Goal: Obtain resource: Download file/media

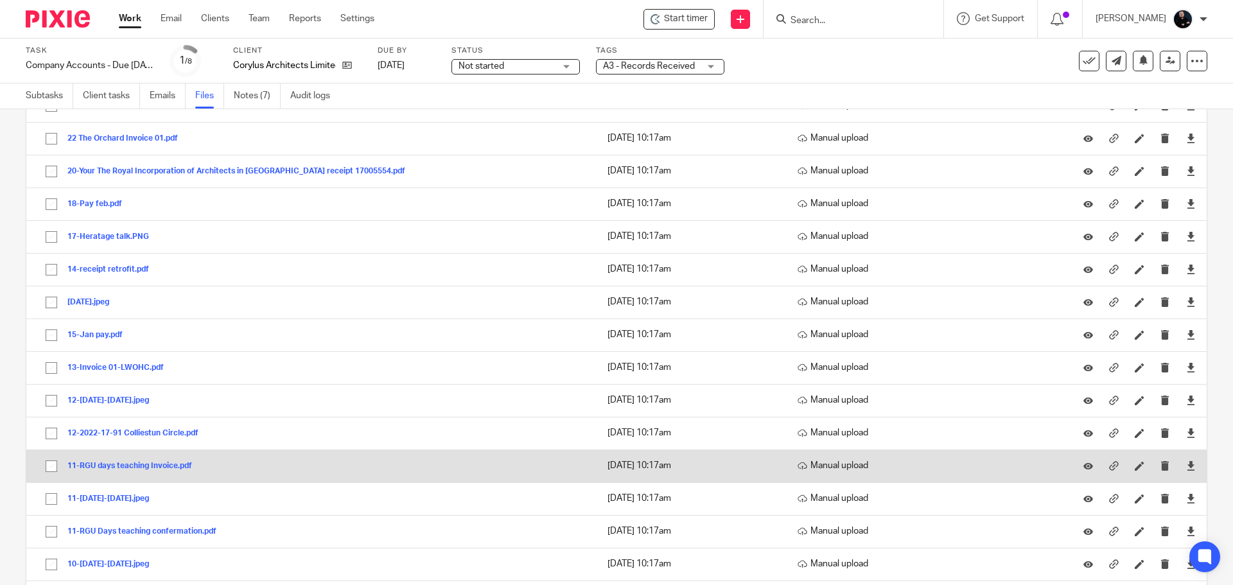
scroll to position [1095, 0]
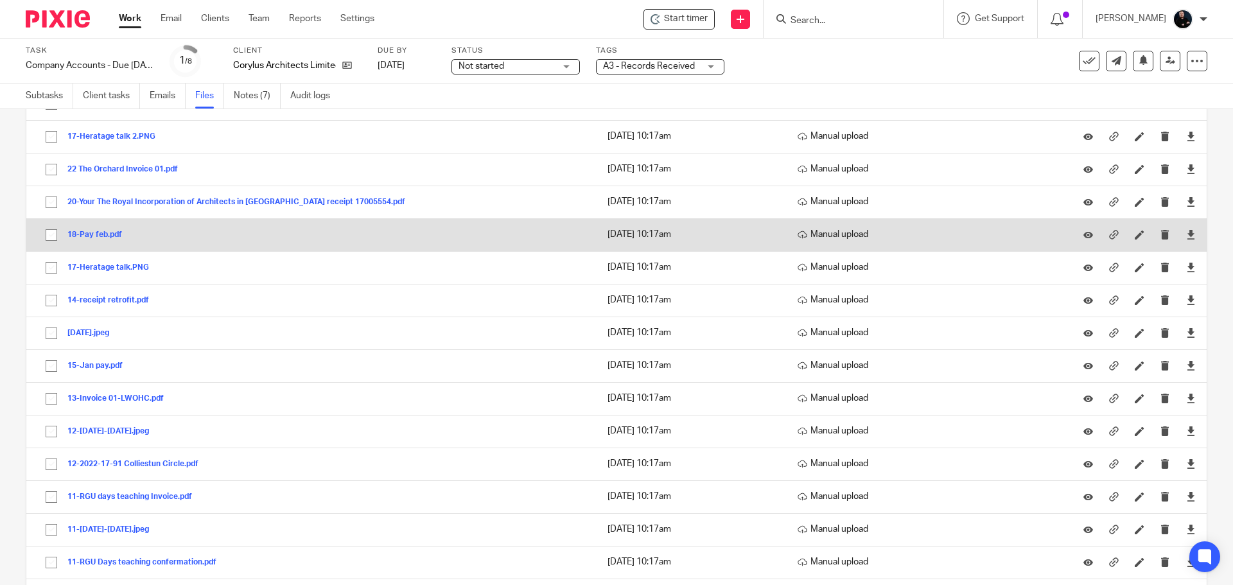
click at [89, 238] on button "18-Pay feb.pdf" at bounding box center [99, 235] width 64 height 9
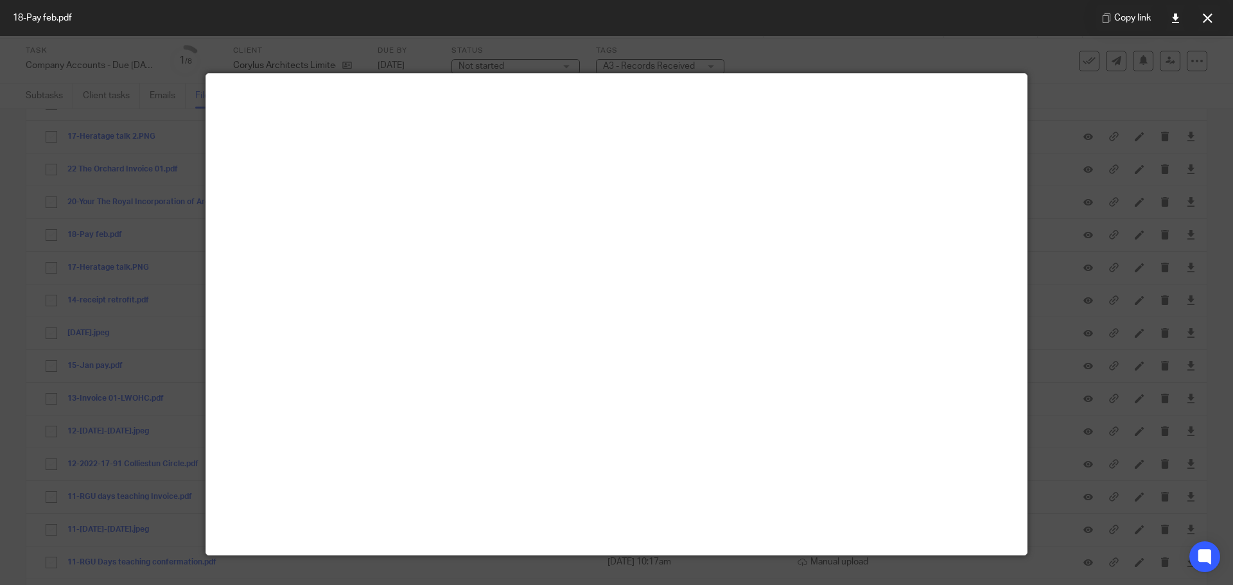
scroll to position [0, 0]
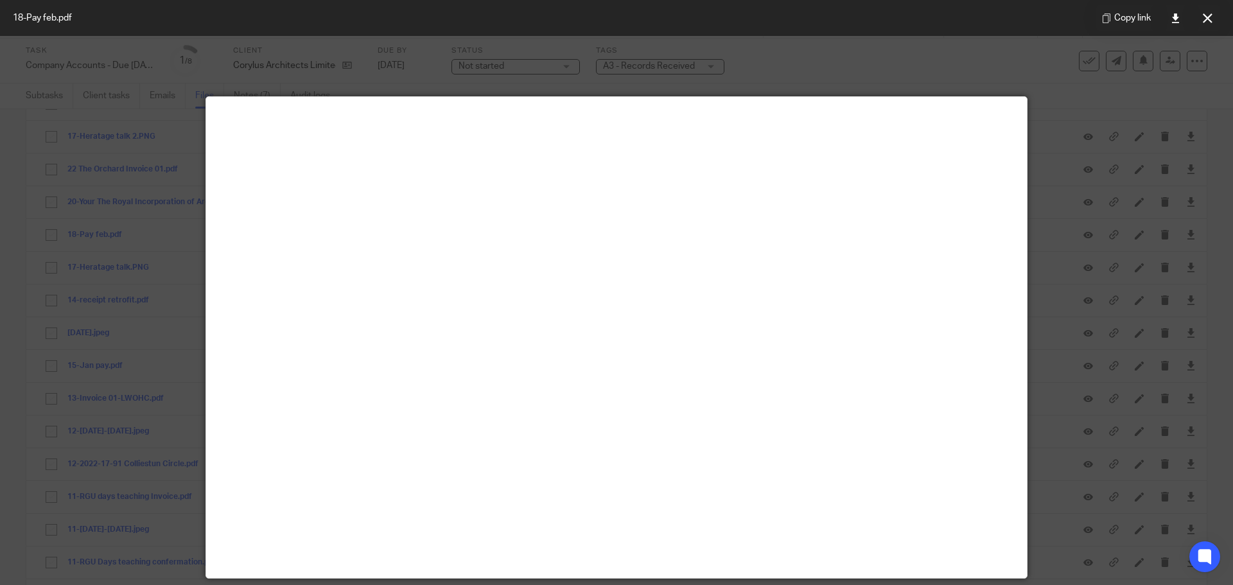
click at [1206, 21] on icon at bounding box center [1208, 18] width 10 height 10
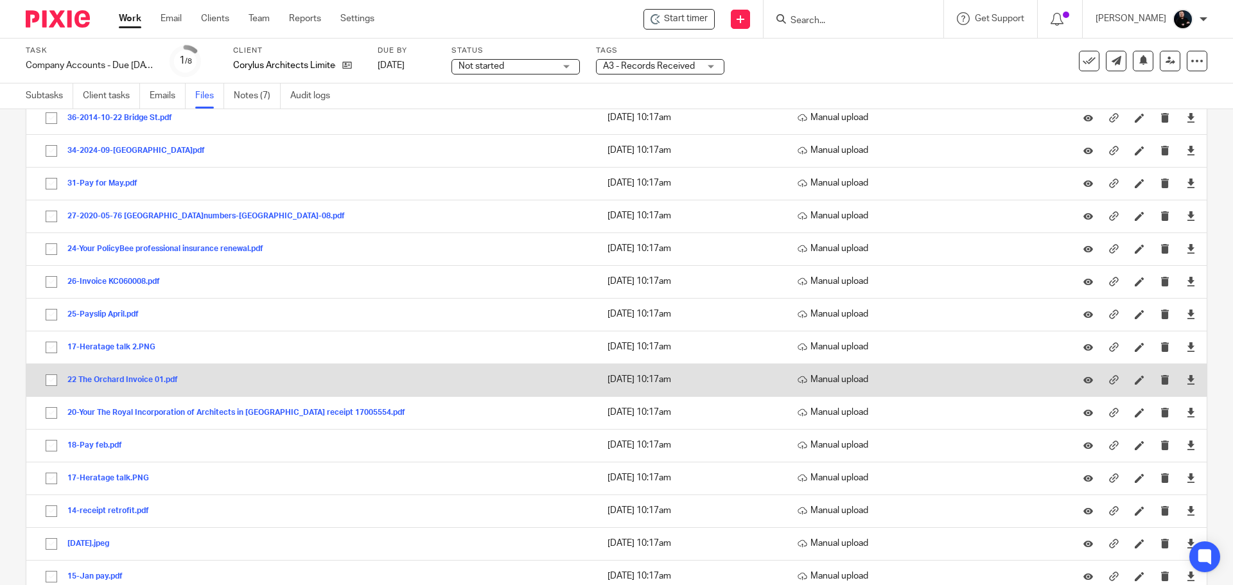
scroll to position [899, 0]
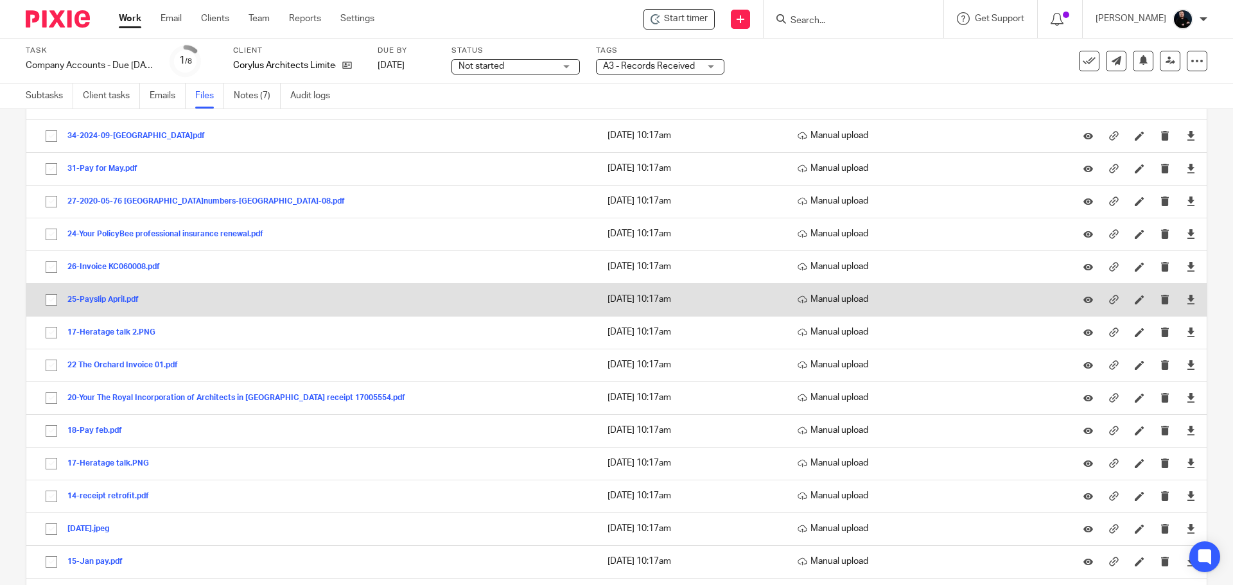
click at [109, 299] on button "25-Payslip April.pdf" at bounding box center [107, 299] width 81 height 9
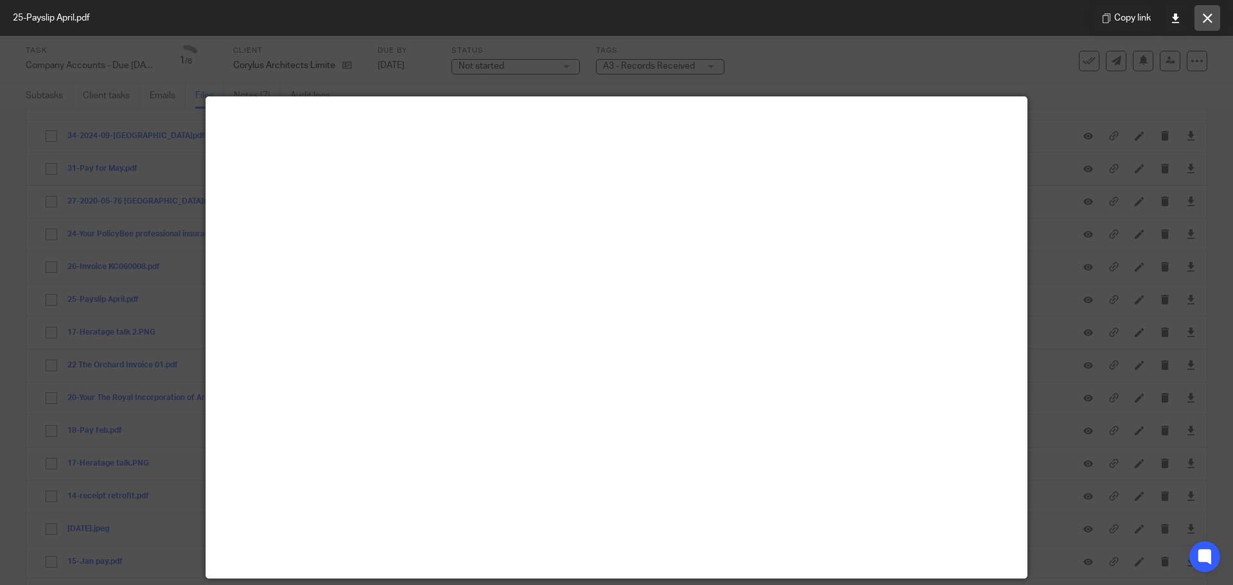
click at [1208, 18] on icon at bounding box center [1208, 18] width 10 height 10
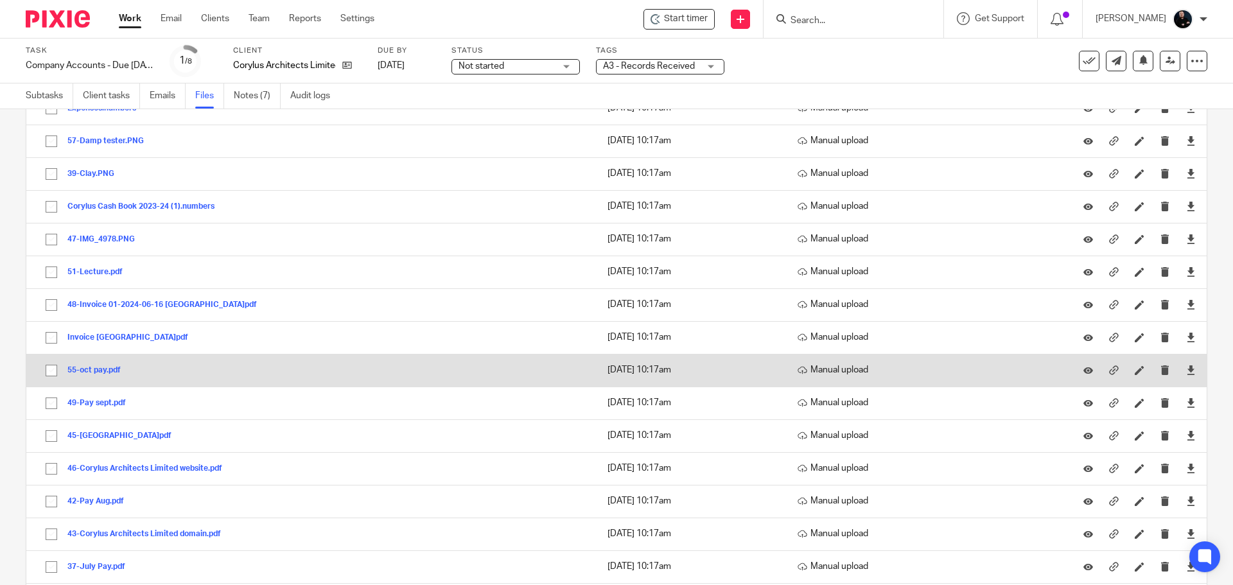
scroll to position [385, 0]
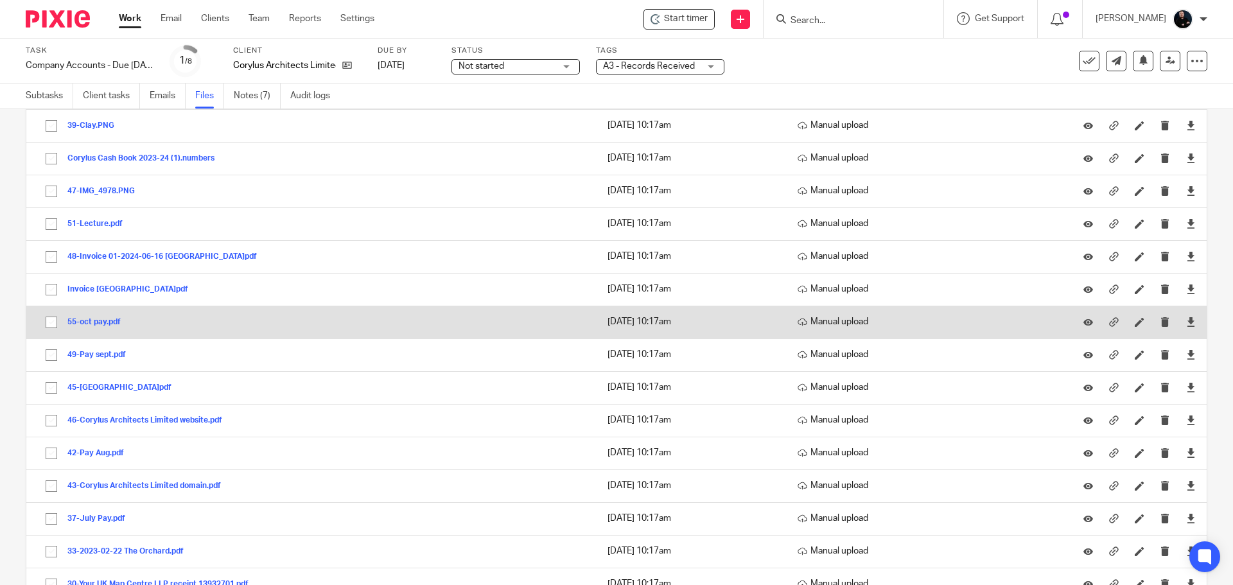
click at [98, 324] on button "55-oct pay.pdf" at bounding box center [98, 322] width 63 height 9
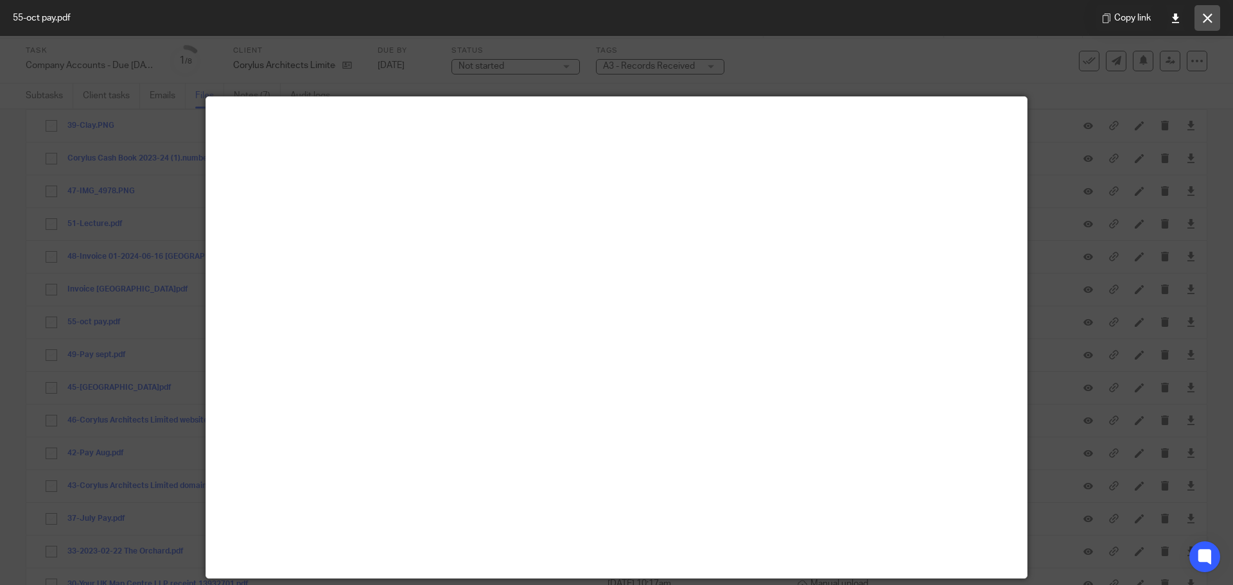
click at [1204, 25] on button at bounding box center [1208, 18] width 26 height 26
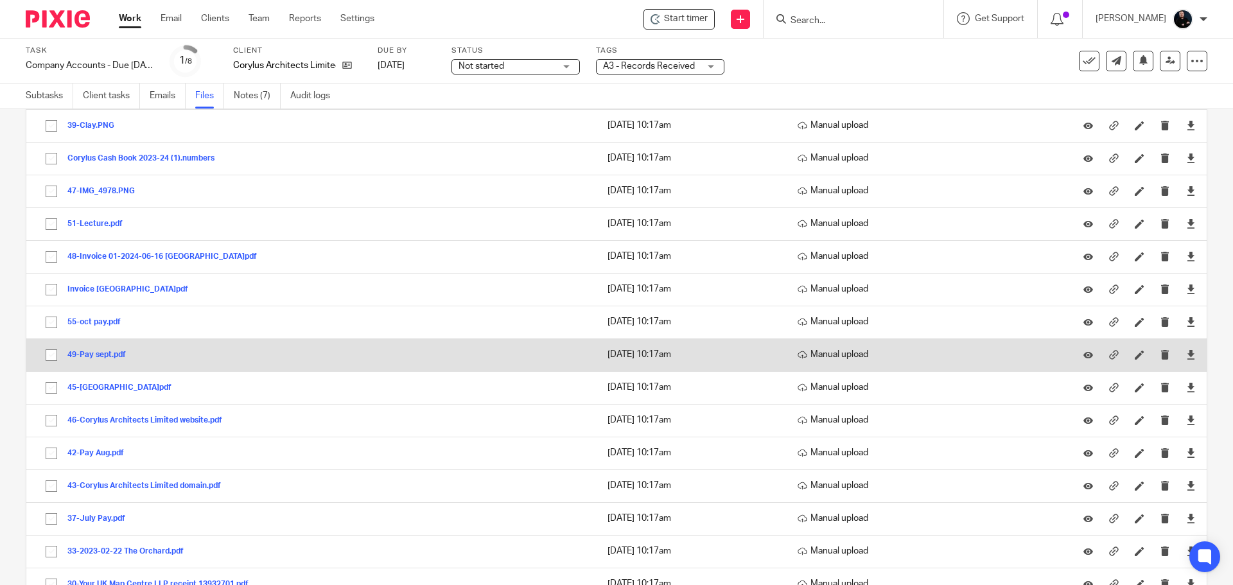
click at [87, 357] on button "49-Pay sept.pdf" at bounding box center [101, 355] width 68 height 9
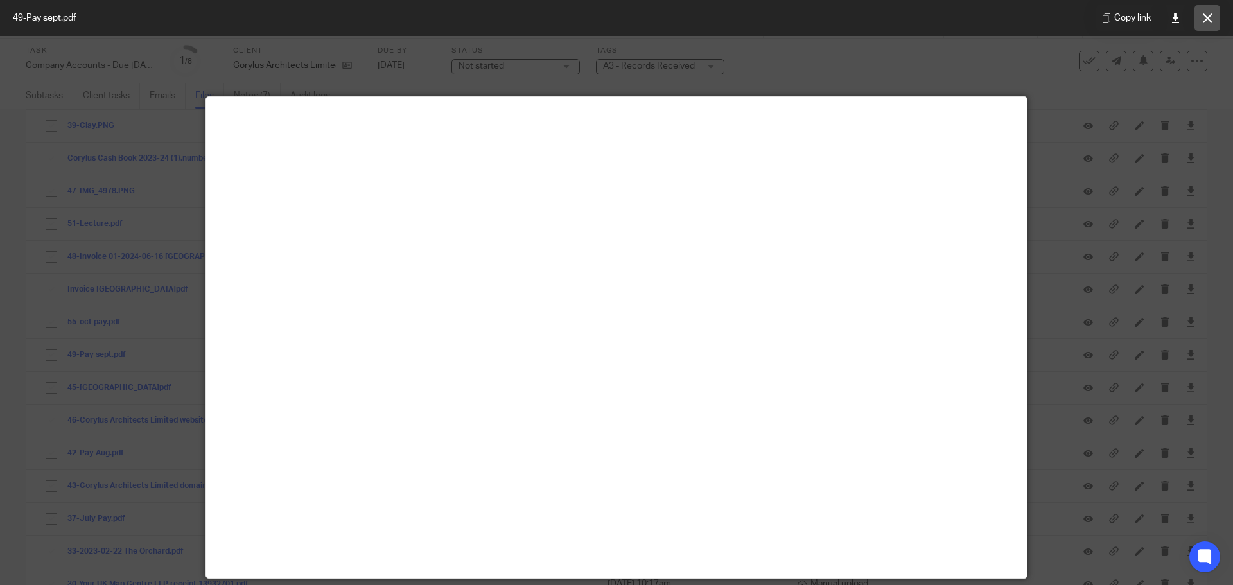
click at [1197, 22] on button at bounding box center [1208, 18] width 26 height 26
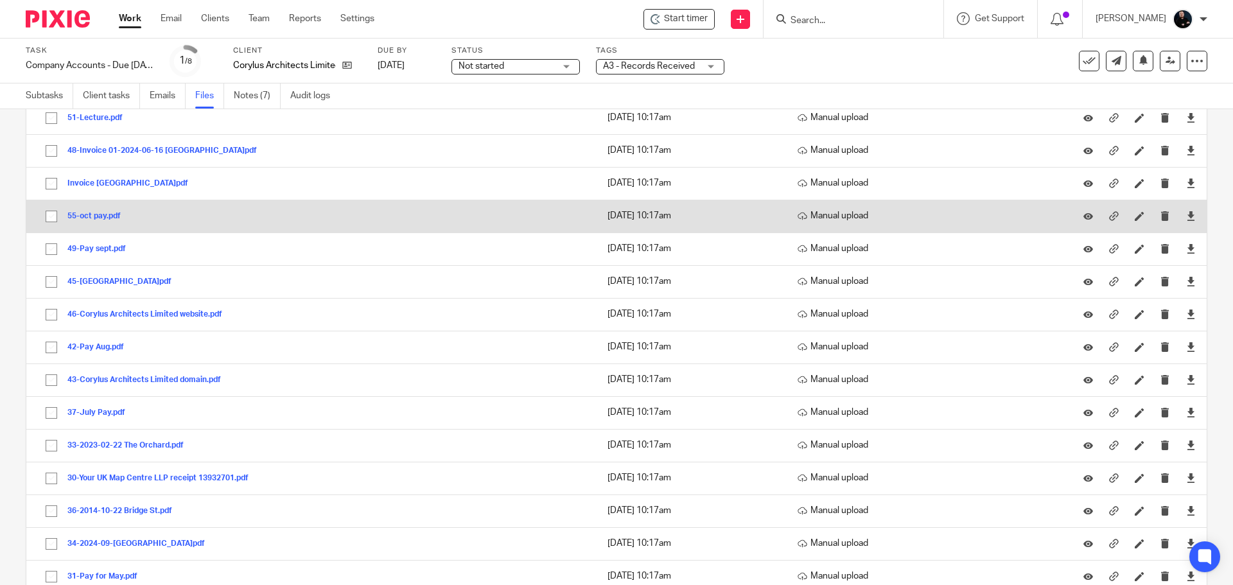
scroll to position [514, 0]
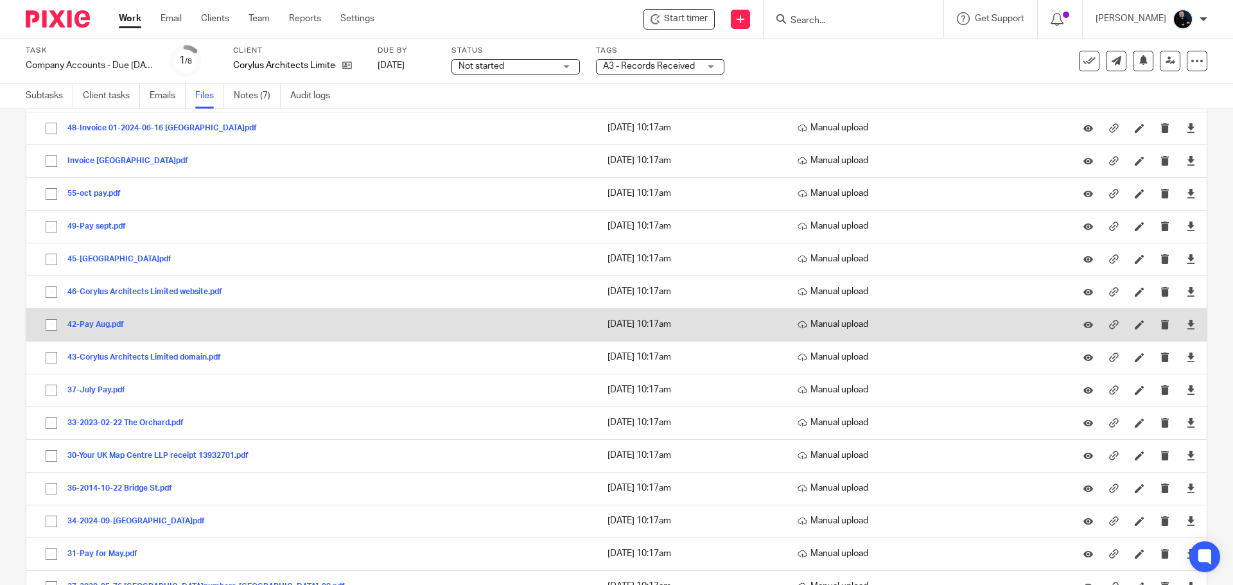
click at [114, 324] on button "42-Pay Aug.pdf" at bounding box center [100, 325] width 66 height 9
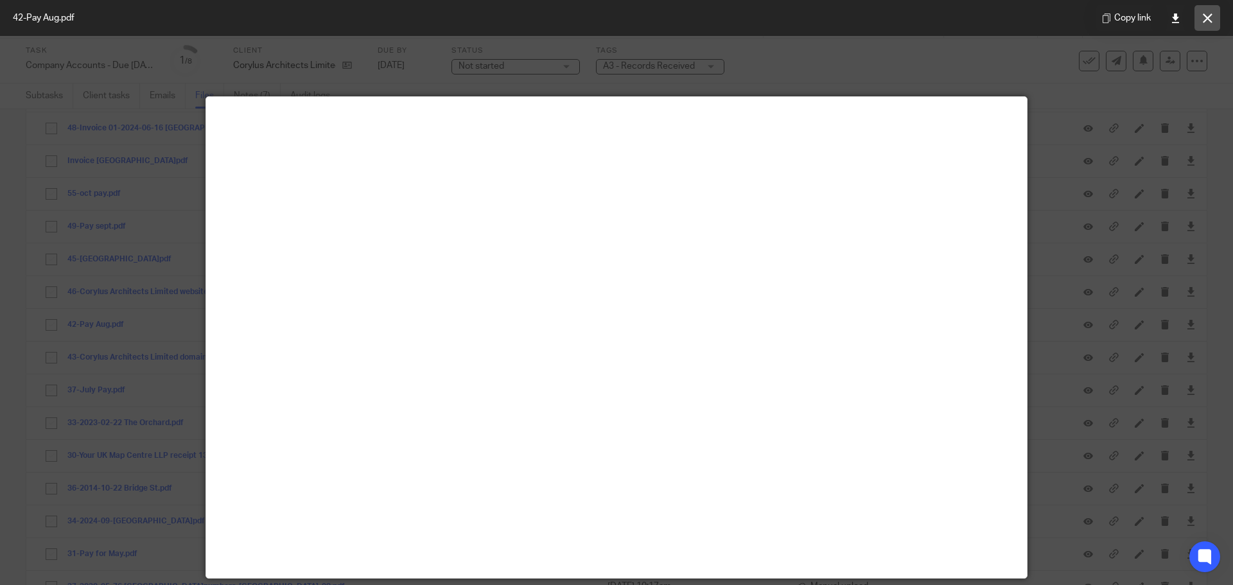
click at [1200, 13] on button at bounding box center [1208, 18] width 26 height 26
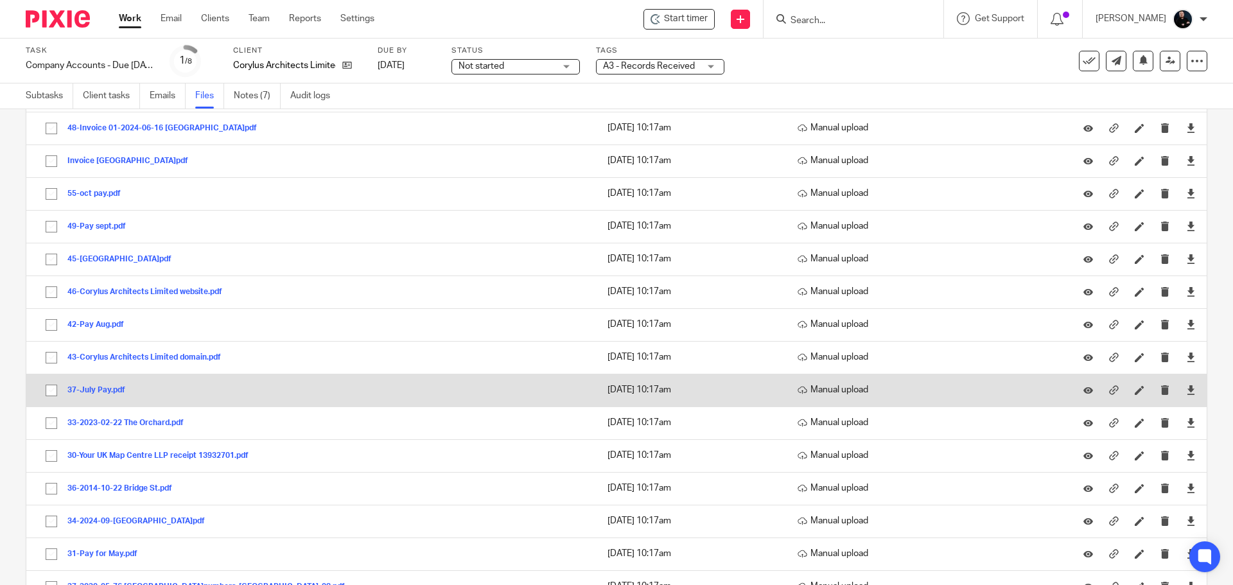
click at [98, 393] on button "37-July Pay.pdf" at bounding box center [100, 390] width 67 height 9
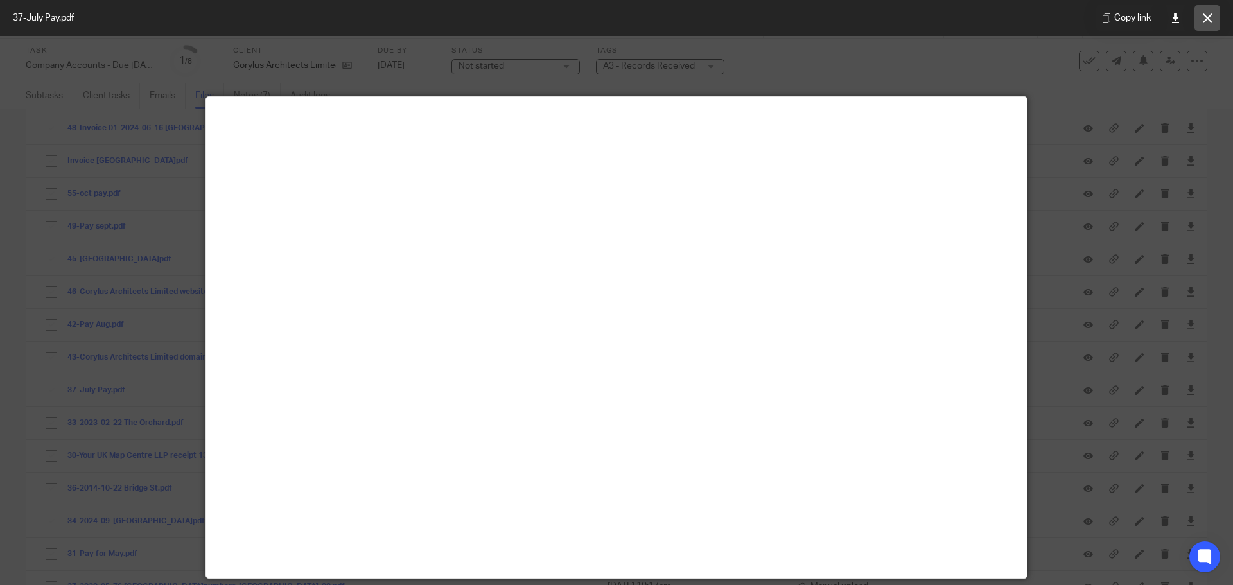
click at [1203, 26] on button at bounding box center [1208, 18] width 26 height 26
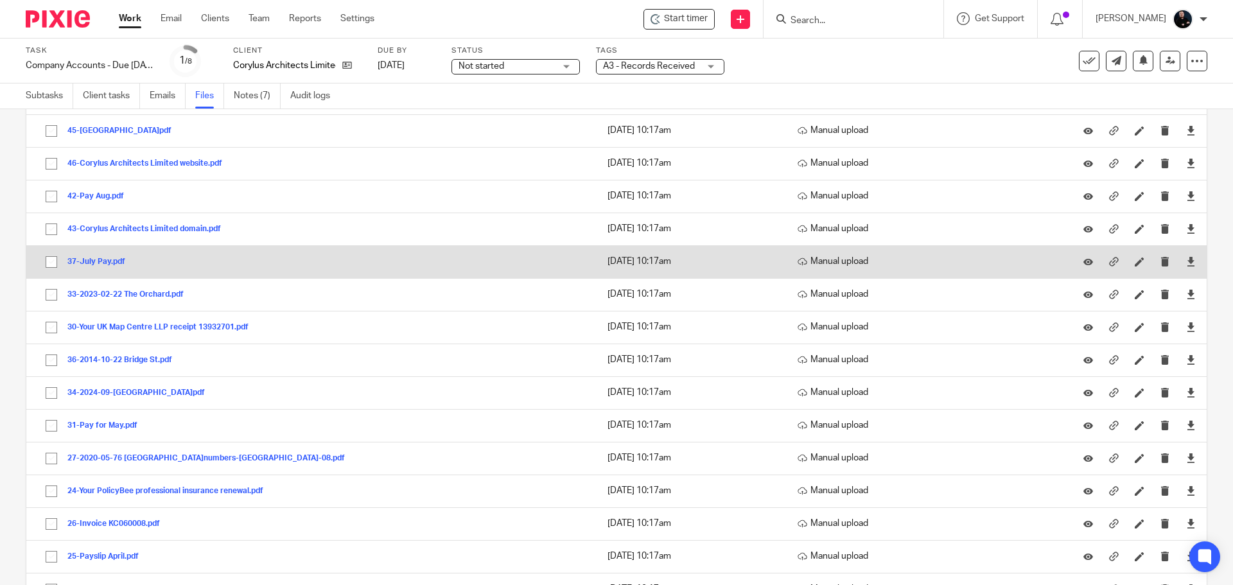
scroll to position [707, 0]
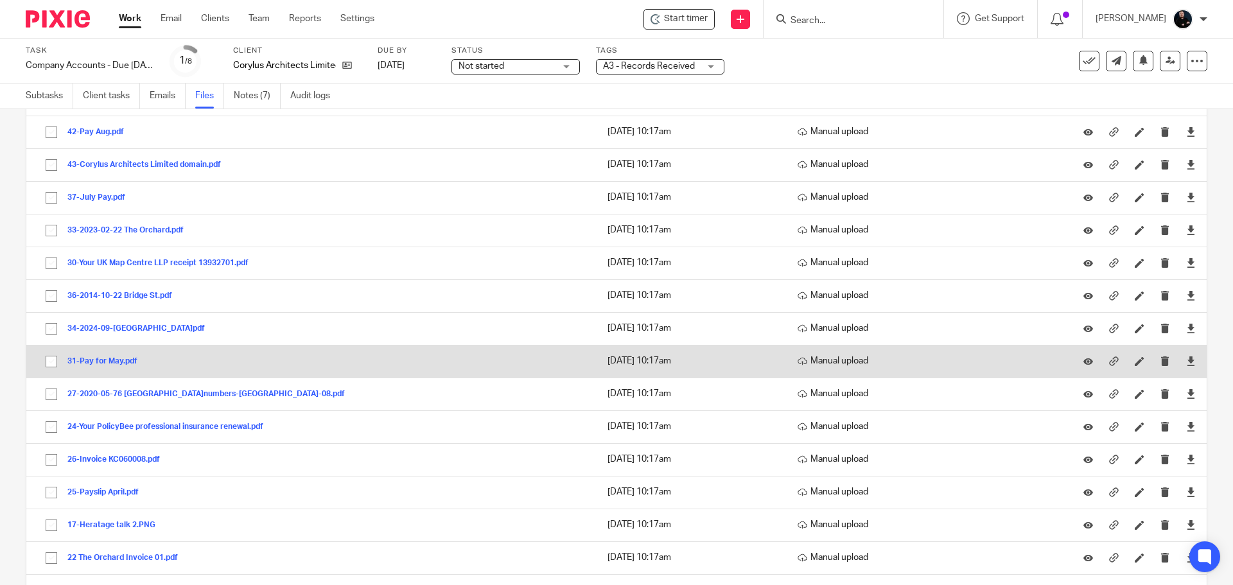
click at [99, 364] on button "31-Pay for May.pdf" at bounding box center [107, 361] width 80 height 9
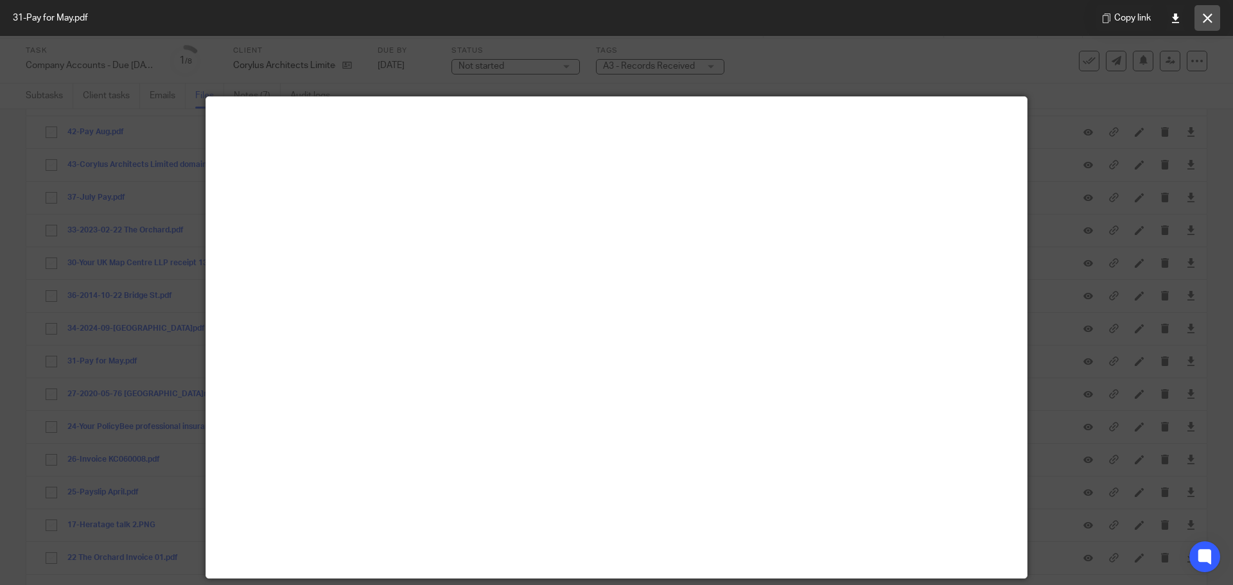
click at [1204, 22] on icon at bounding box center [1208, 18] width 10 height 10
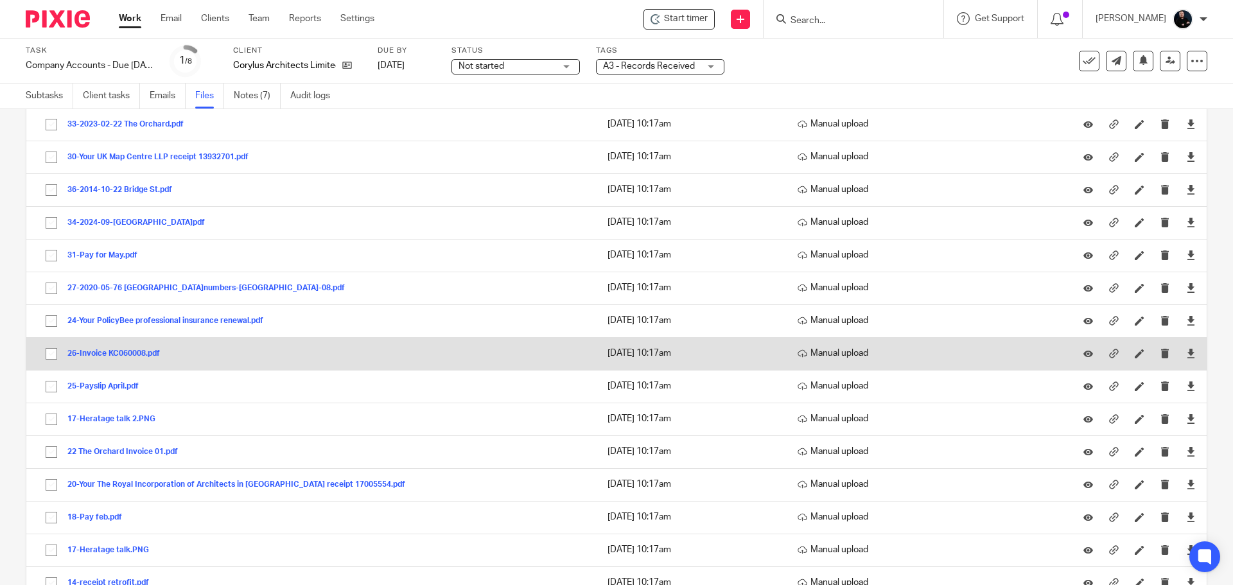
scroll to position [835, 0]
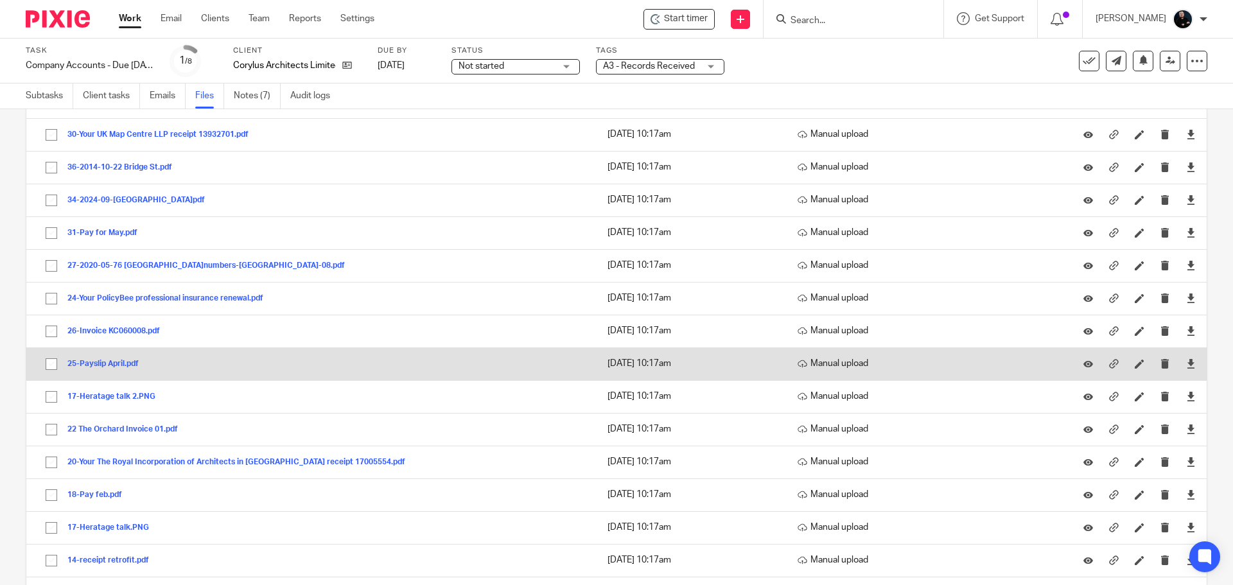
click at [105, 361] on button "25-Payslip April.pdf" at bounding box center [107, 364] width 81 height 9
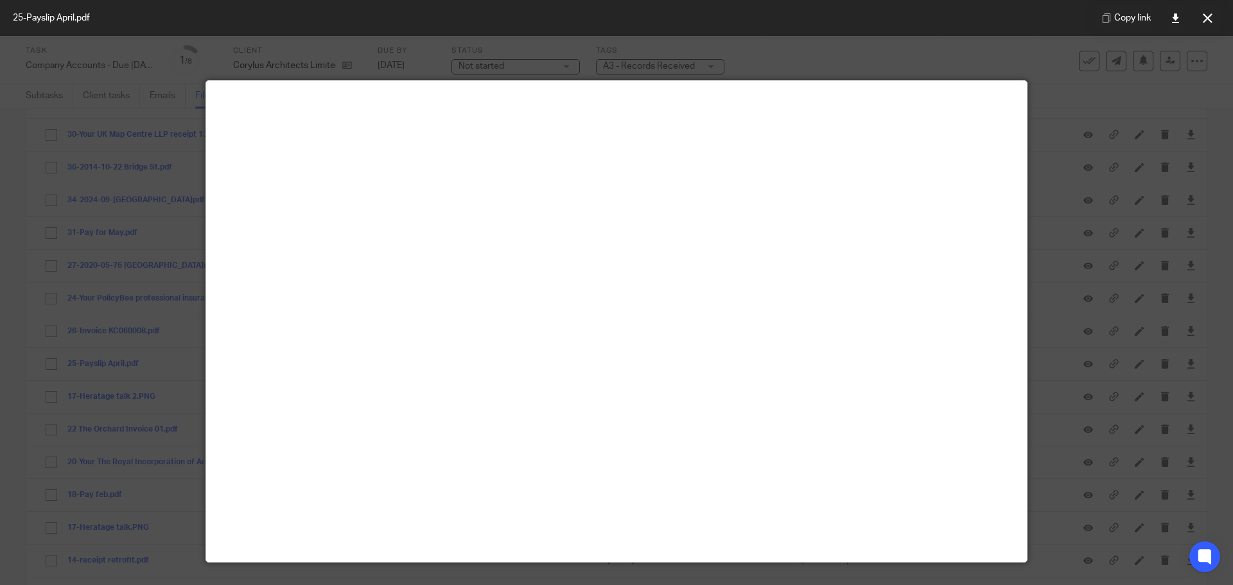
scroll to position [0, 0]
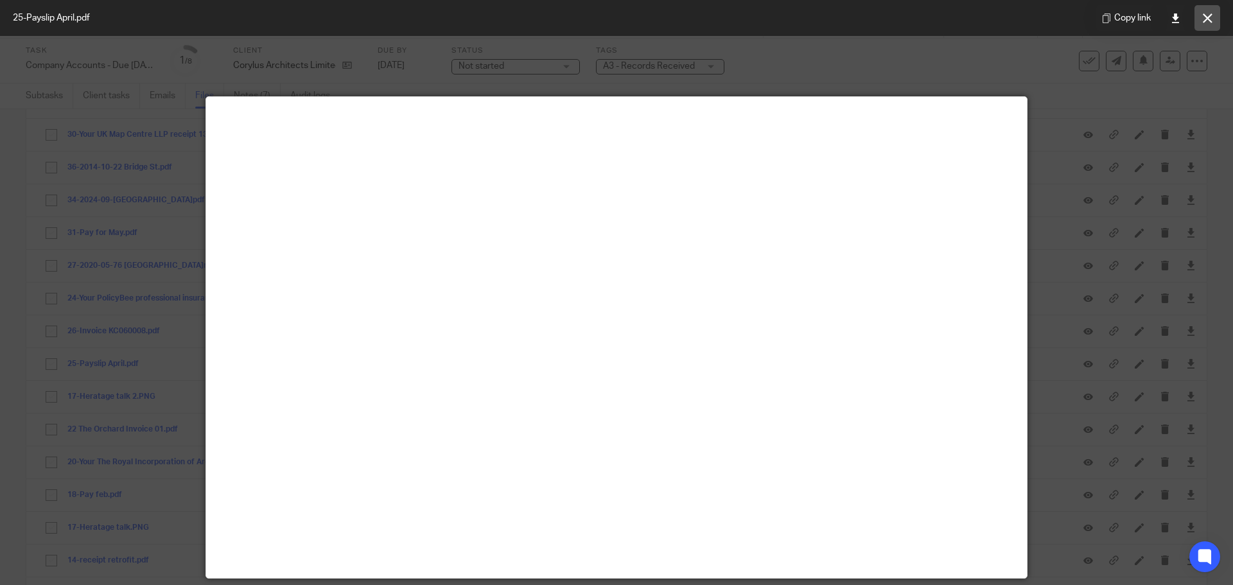
click at [1213, 22] on button at bounding box center [1208, 18] width 26 height 26
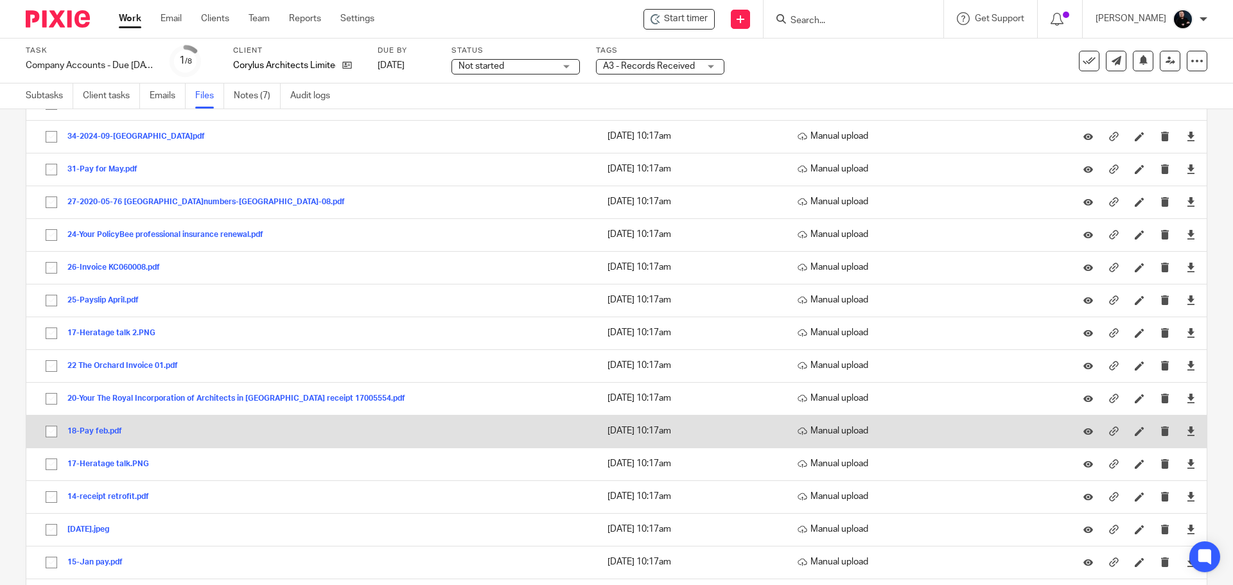
scroll to position [899, 0]
click at [110, 428] on button "18-Pay feb.pdf" at bounding box center [99, 431] width 64 height 9
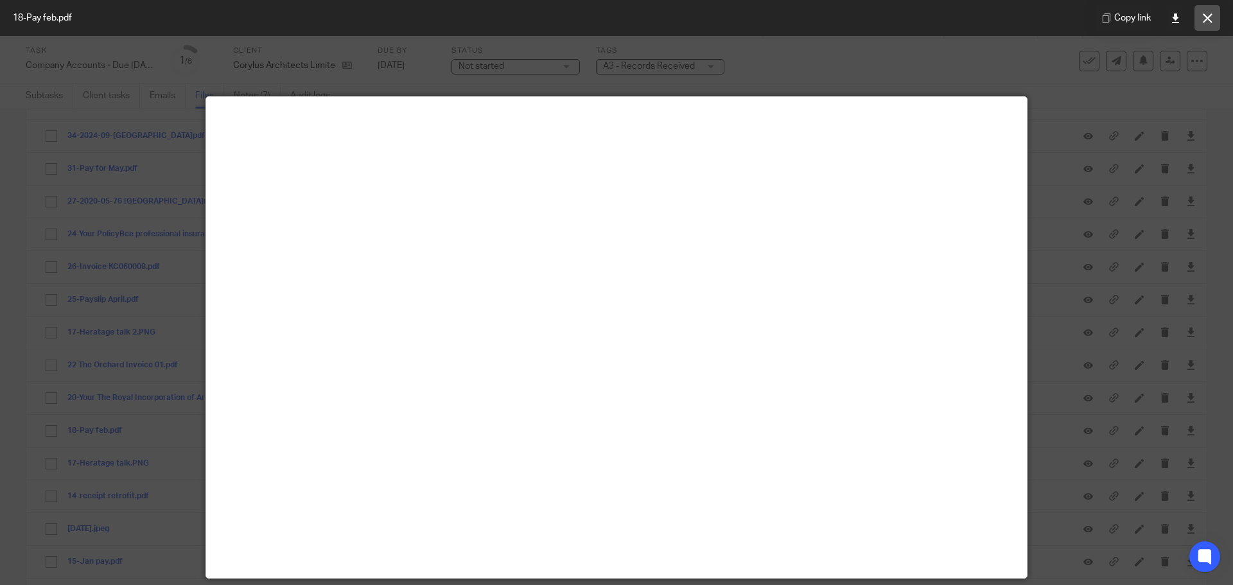
click at [1198, 17] on button at bounding box center [1208, 18] width 26 height 26
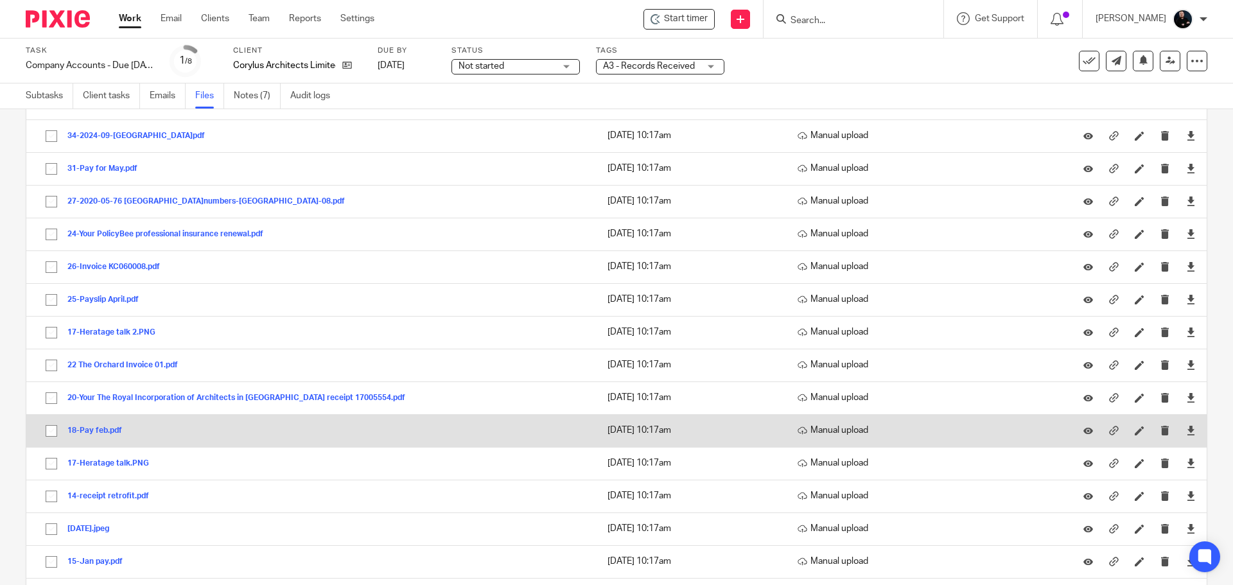
click at [90, 429] on button "18-Pay feb.pdf" at bounding box center [99, 431] width 64 height 9
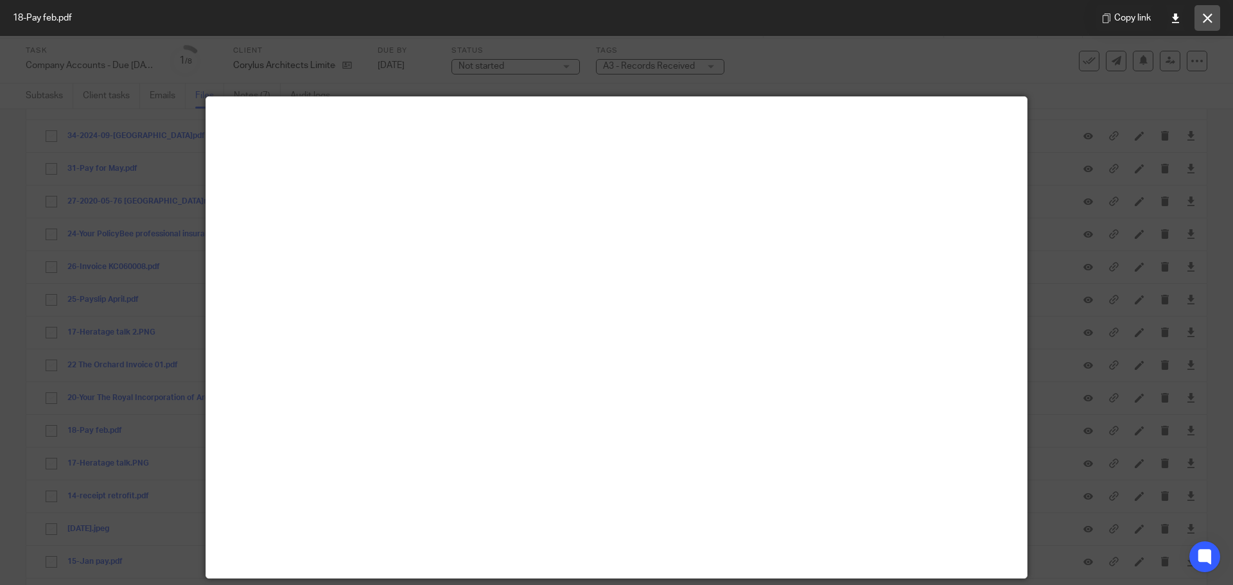
click at [1201, 21] on button at bounding box center [1208, 18] width 26 height 26
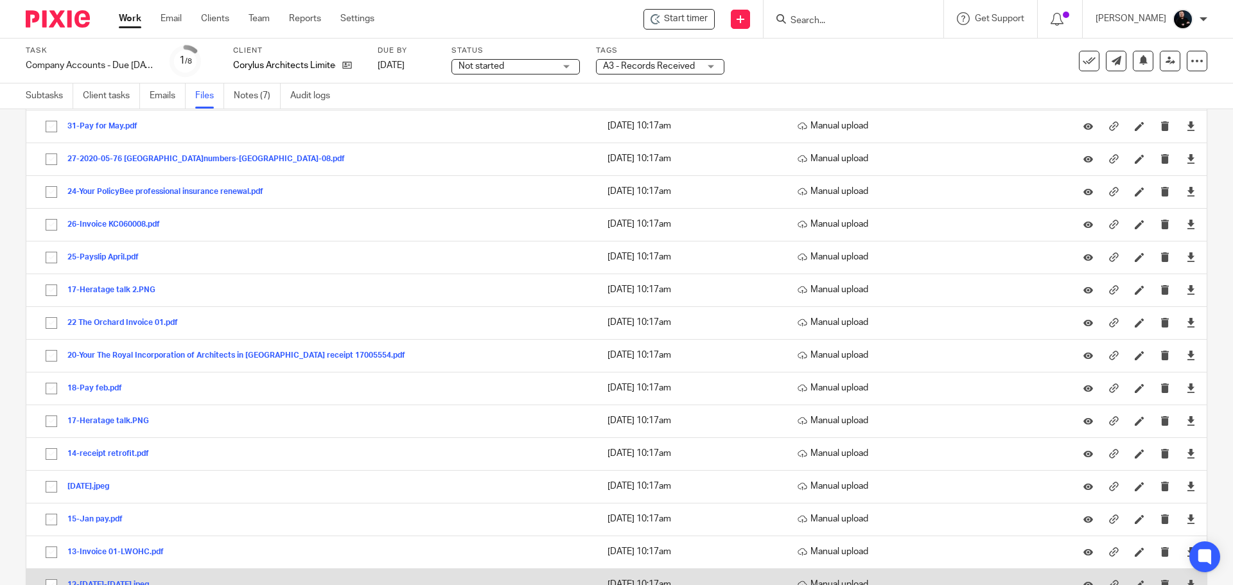
scroll to position [1028, 0]
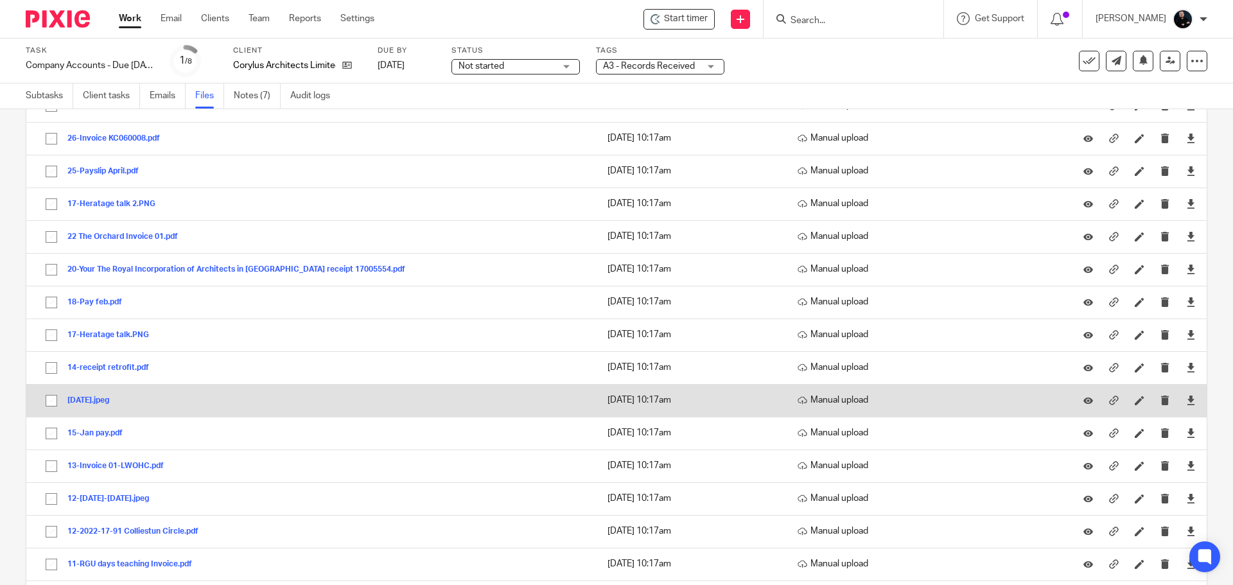
click at [94, 402] on button "[DATE].jpeg" at bounding box center [92, 400] width 51 height 9
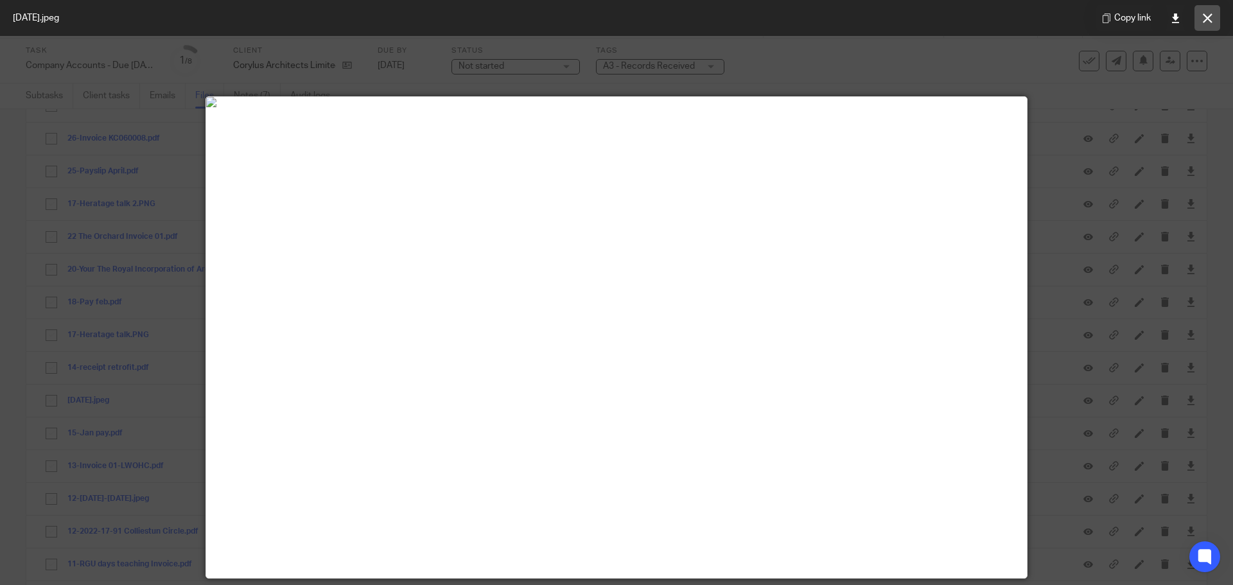
click at [1203, 17] on icon at bounding box center [1208, 18] width 10 height 10
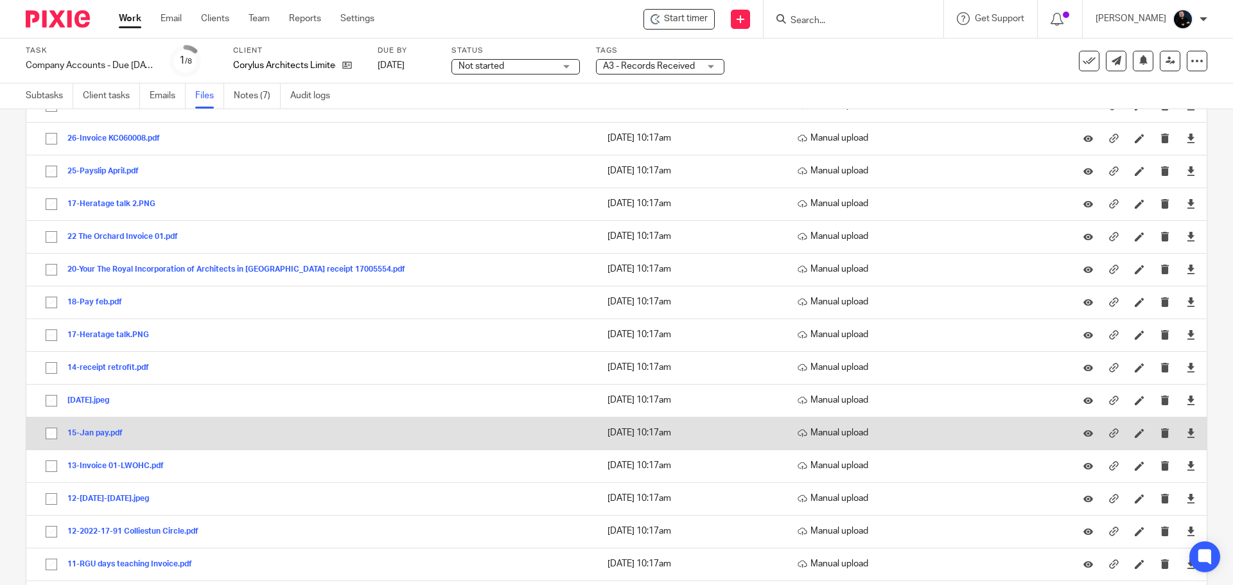
click at [91, 437] on button "15-Jan pay.pdf" at bounding box center [99, 433] width 65 height 9
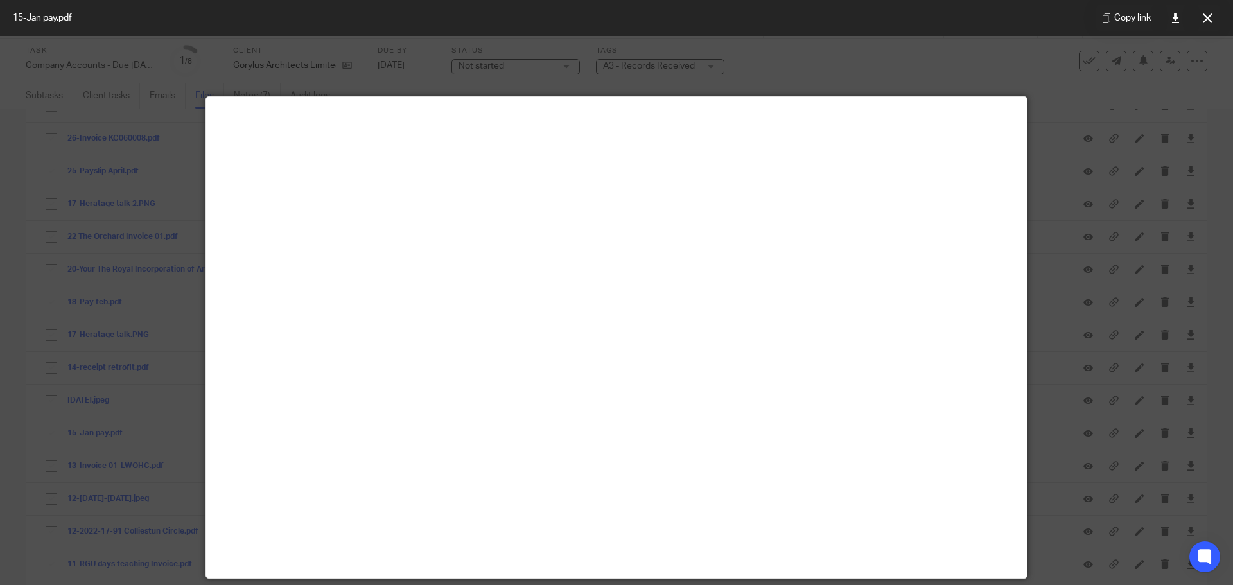
click at [1209, 12] on button at bounding box center [1208, 18] width 26 height 26
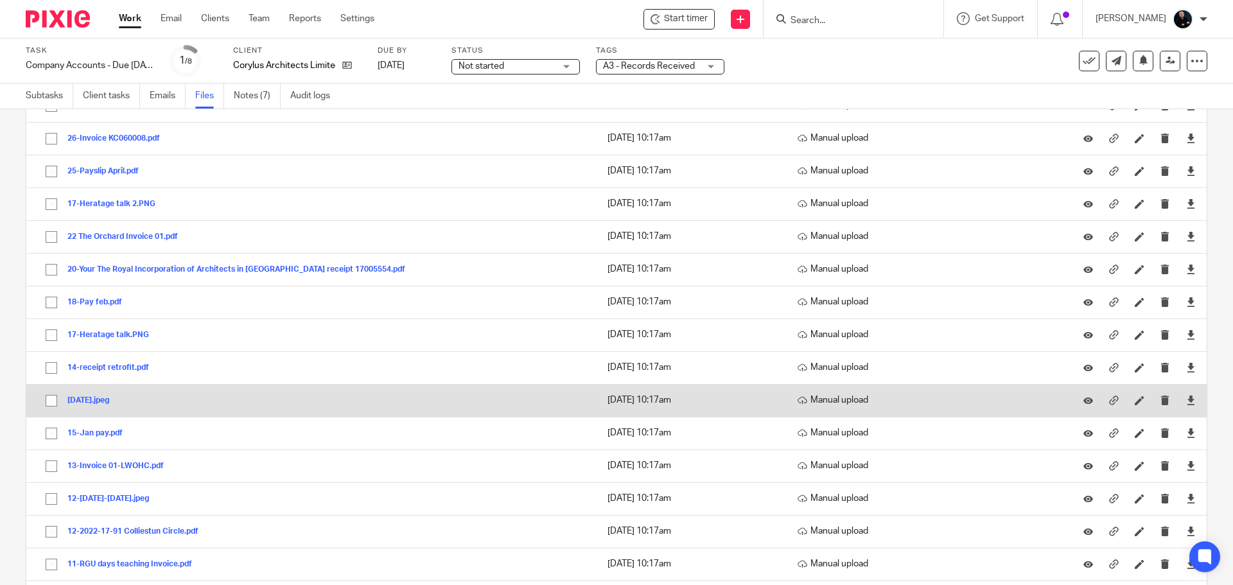
click at [97, 402] on button "[DATE].jpeg" at bounding box center [92, 400] width 51 height 9
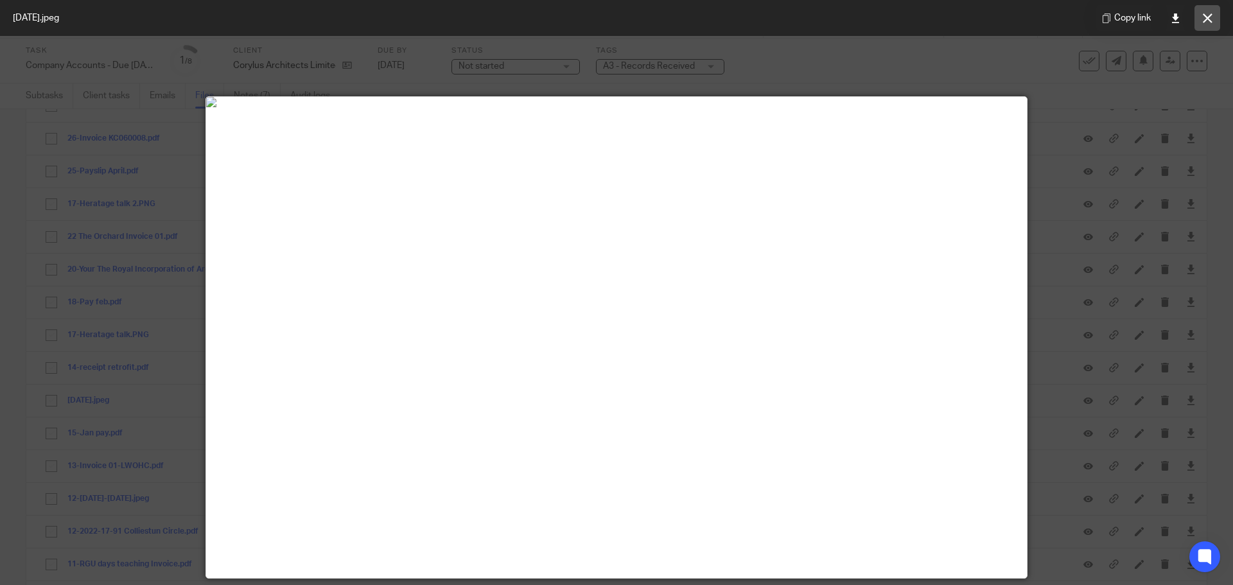
click at [1203, 21] on icon at bounding box center [1208, 18] width 10 height 10
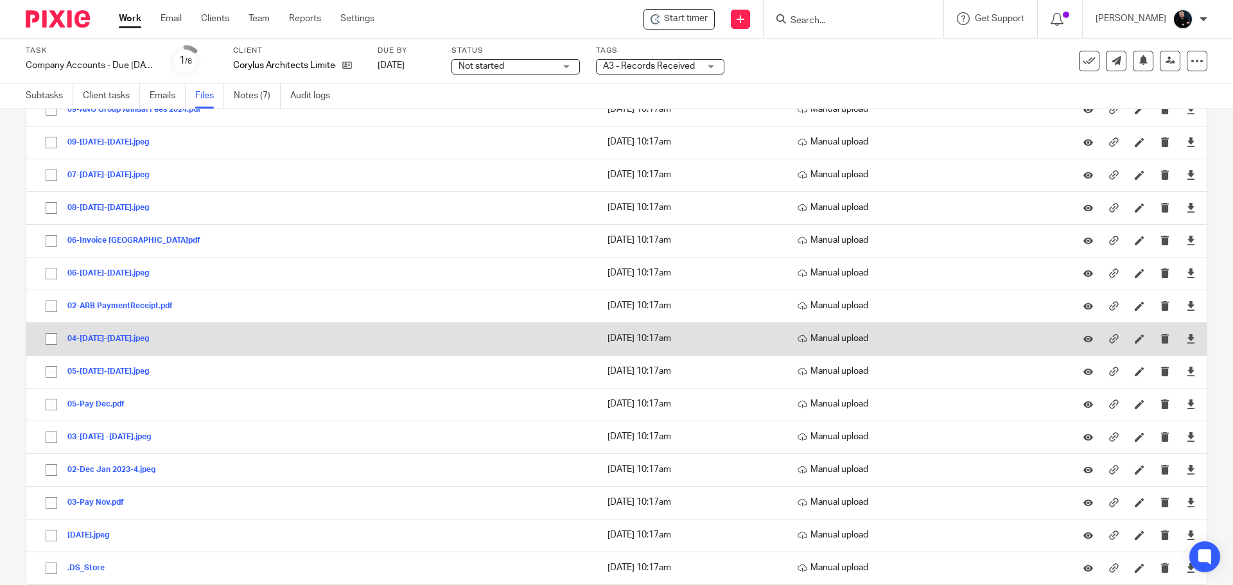
scroll to position [1734, 0]
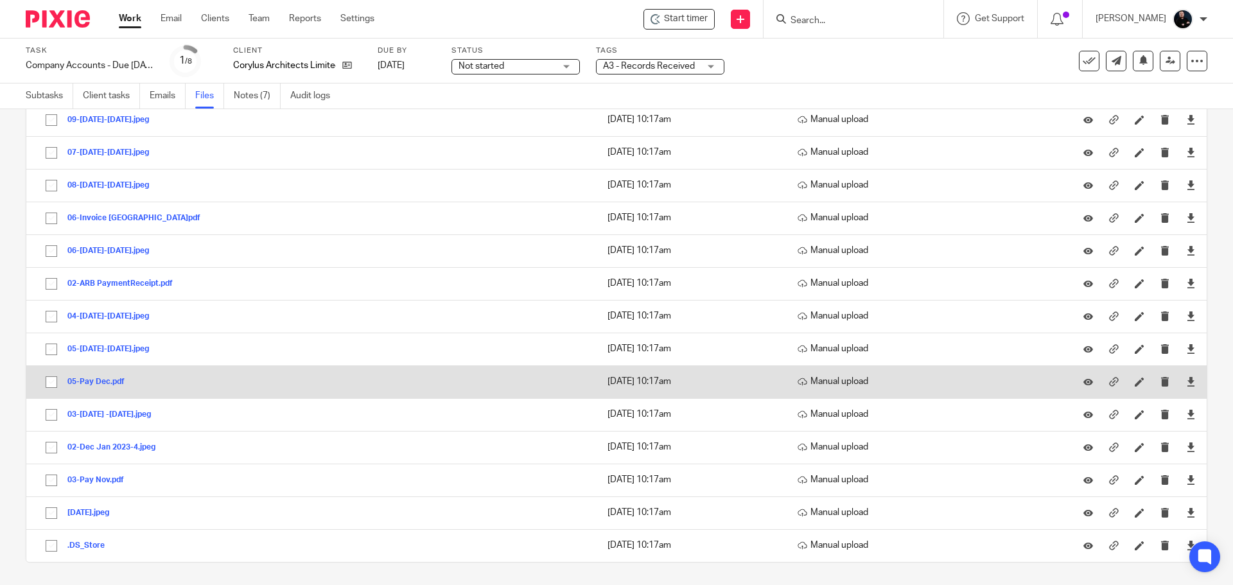
click at [100, 382] on button "05-Pay Dec.pdf" at bounding box center [100, 382] width 67 height 9
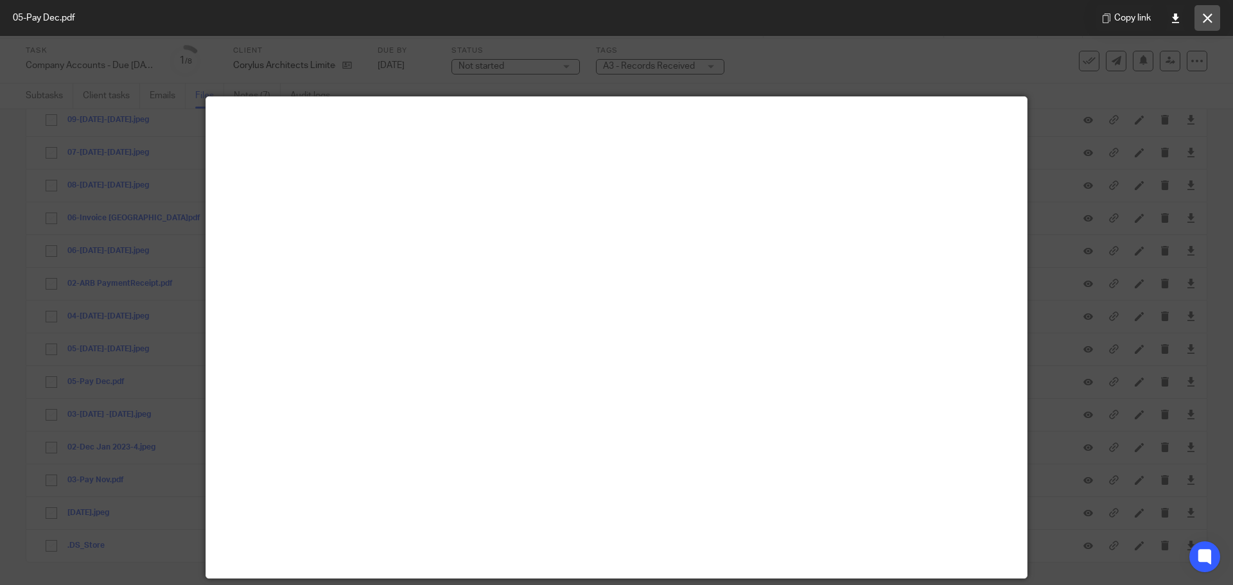
click at [1210, 26] on button at bounding box center [1208, 18] width 26 height 26
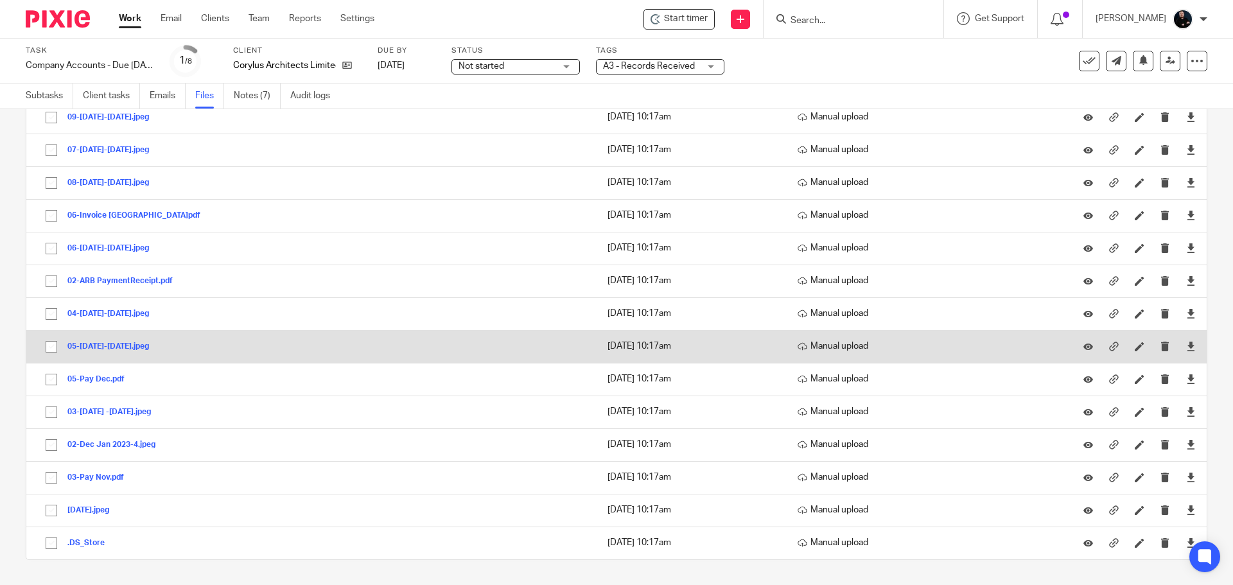
scroll to position [1738, 0]
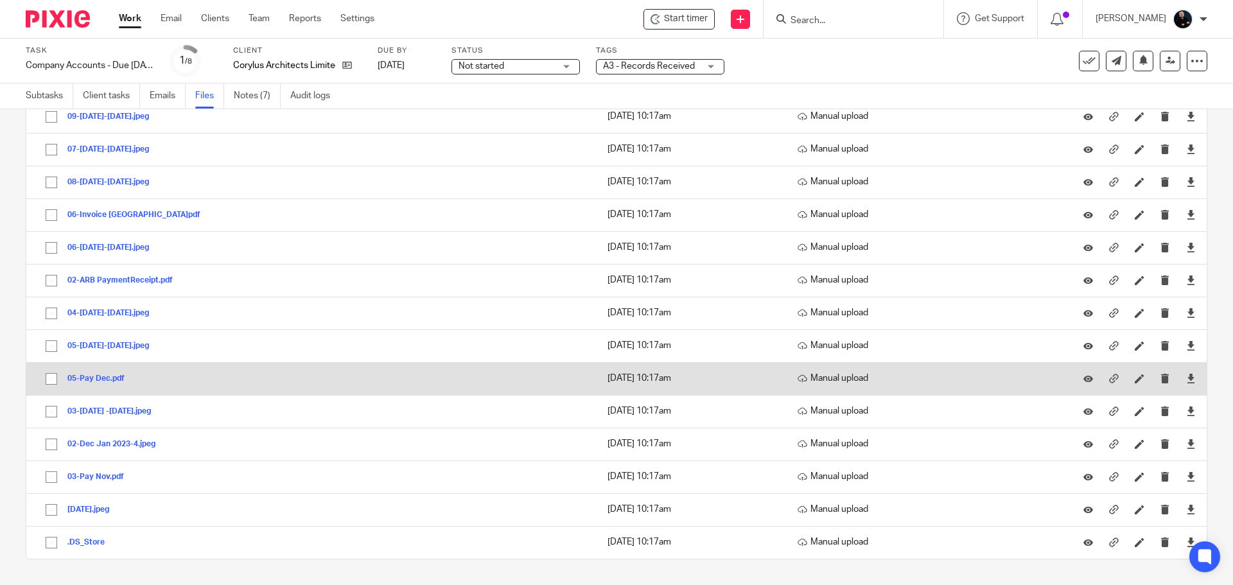
click at [114, 379] on button "05-Pay Dec.pdf" at bounding box center [100, 379] width 67 height 9
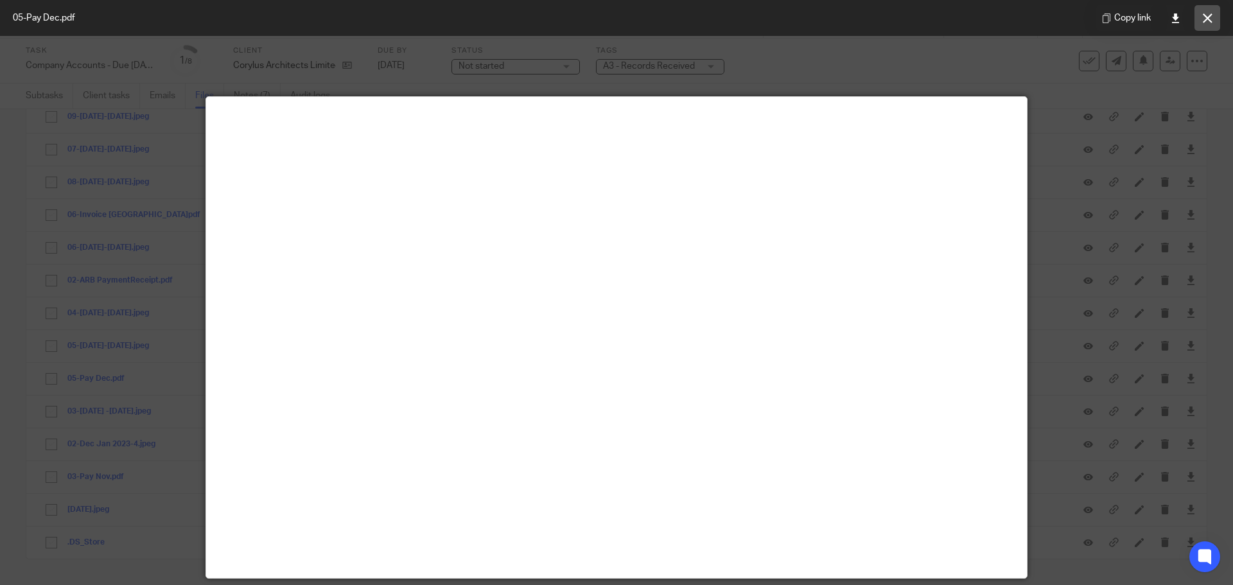
click at [1205, 21] on icon at bounding box center [1208, 18] width 10 height 10
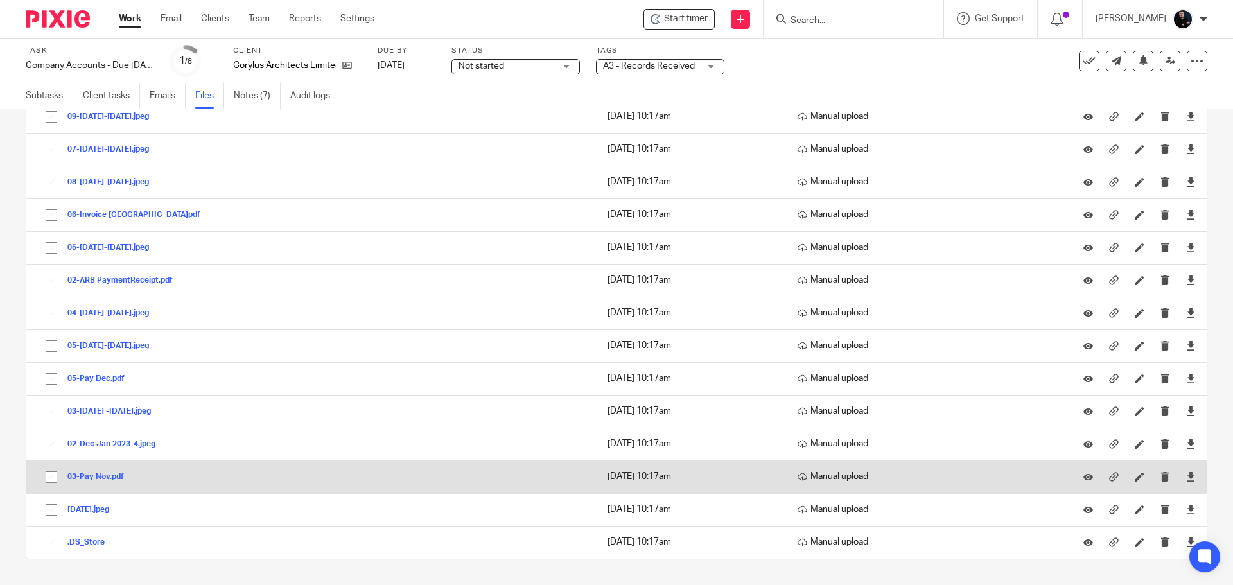
click at [84, 473] on button "03-Pay Nov.pdf" at bounding box center [100, 477] width 66 height 9
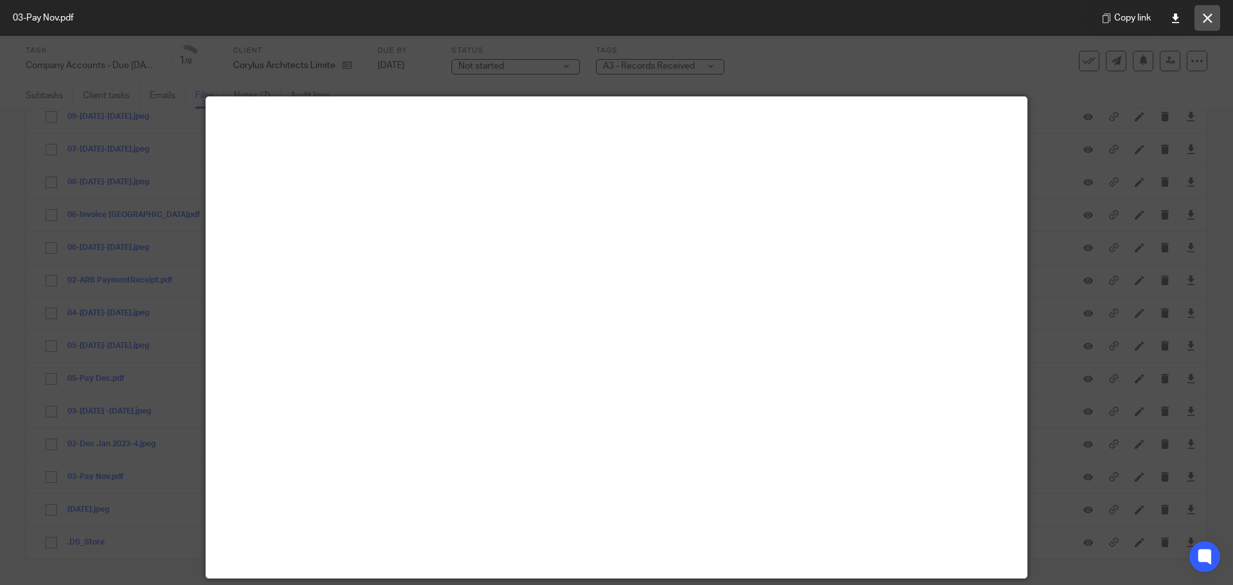
click at [1201, 21] on button at bounding box center [1208, 18] width 26 height 26
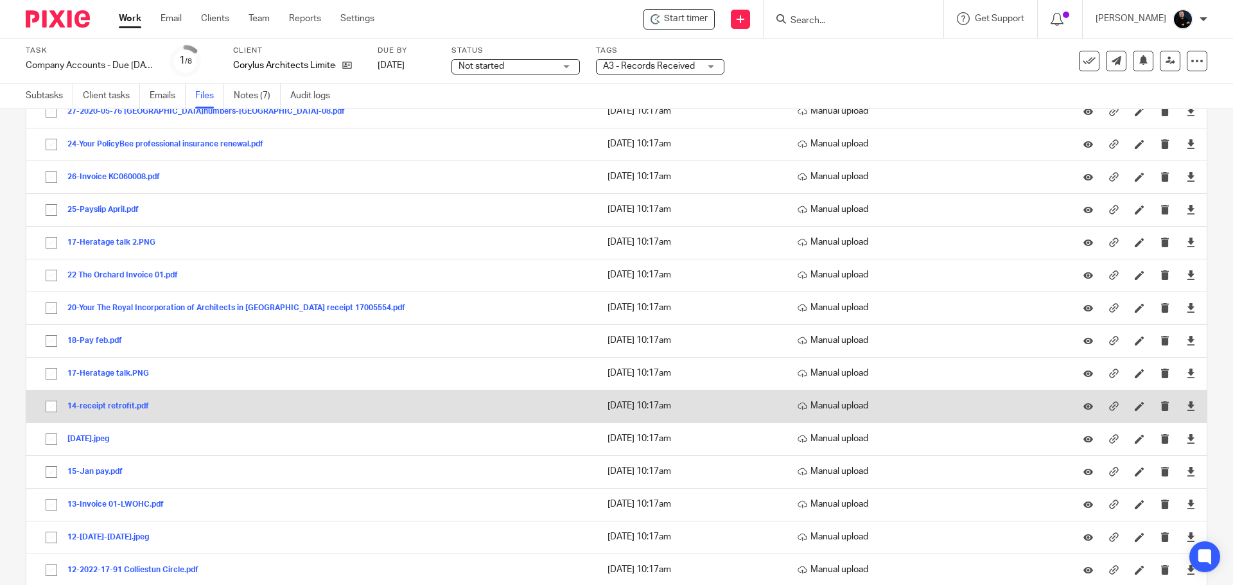
scroll to position [967, 0]
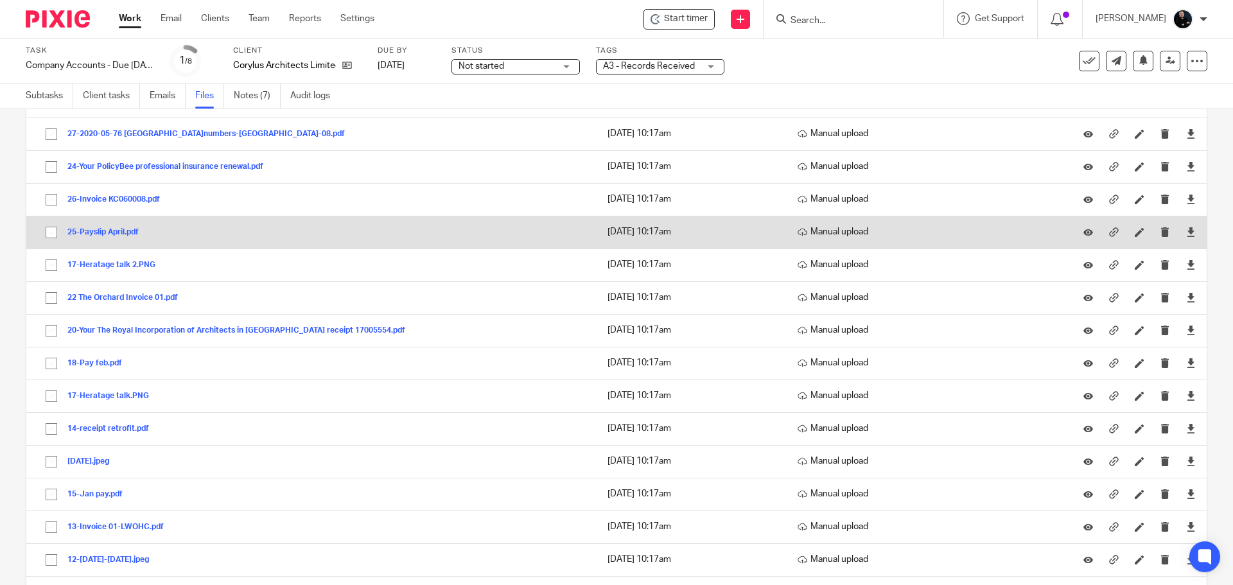
click at [114, 233] on button "25-Payslip April.pdf" at bounding box center [107, 232] width 81 height 9
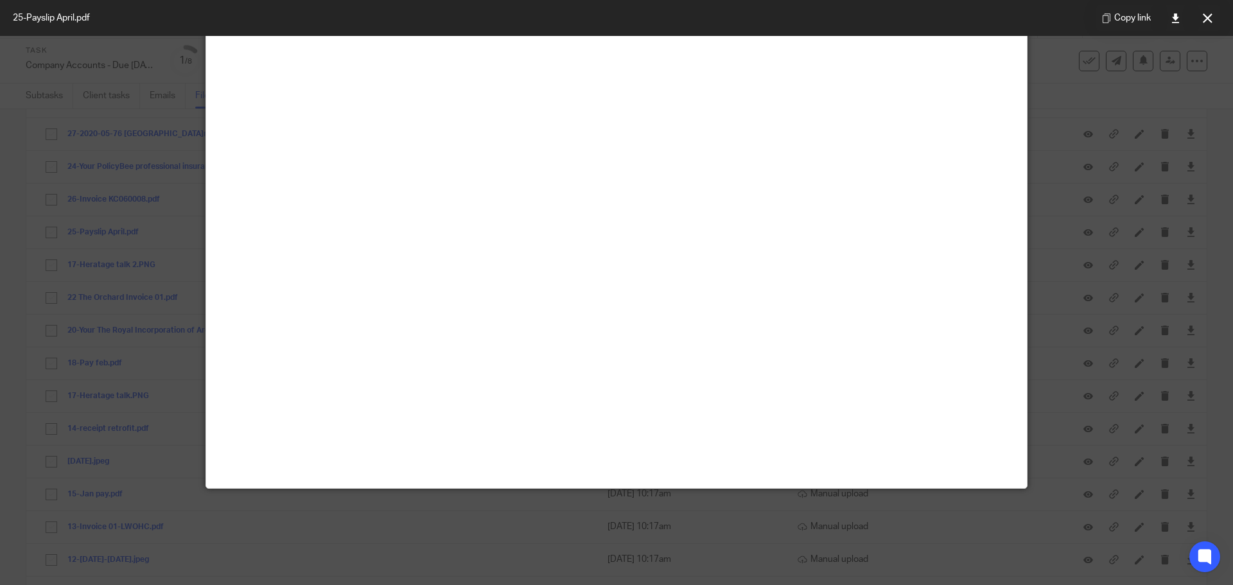
scroll to position [0, 0]
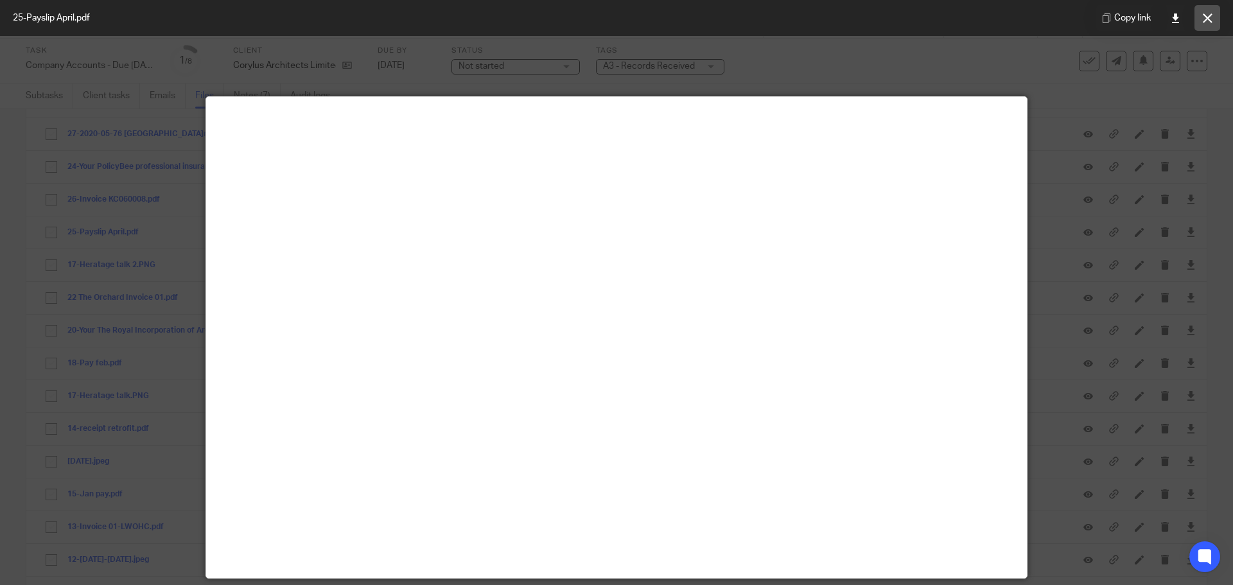
click at [1213, 13] on button at bounding box center [1208, 18] width 26 height 26
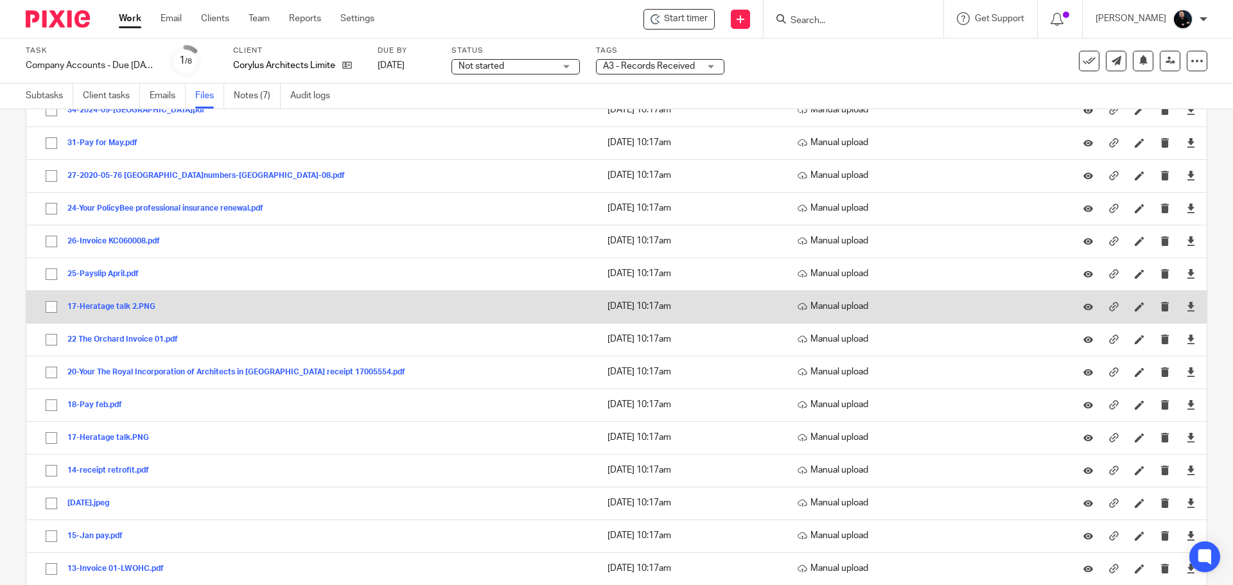
scroll to position [838, 0]
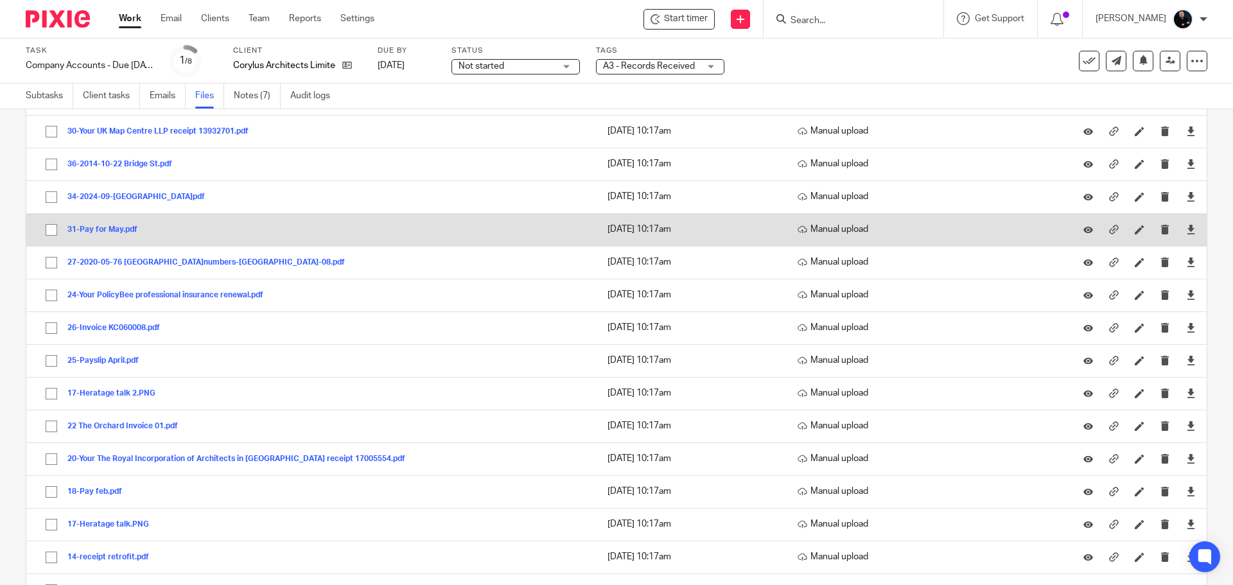
click at [95, 228] on button "31-Pay for May.pdf" at bounding box center [107, 229] width 80 height 9
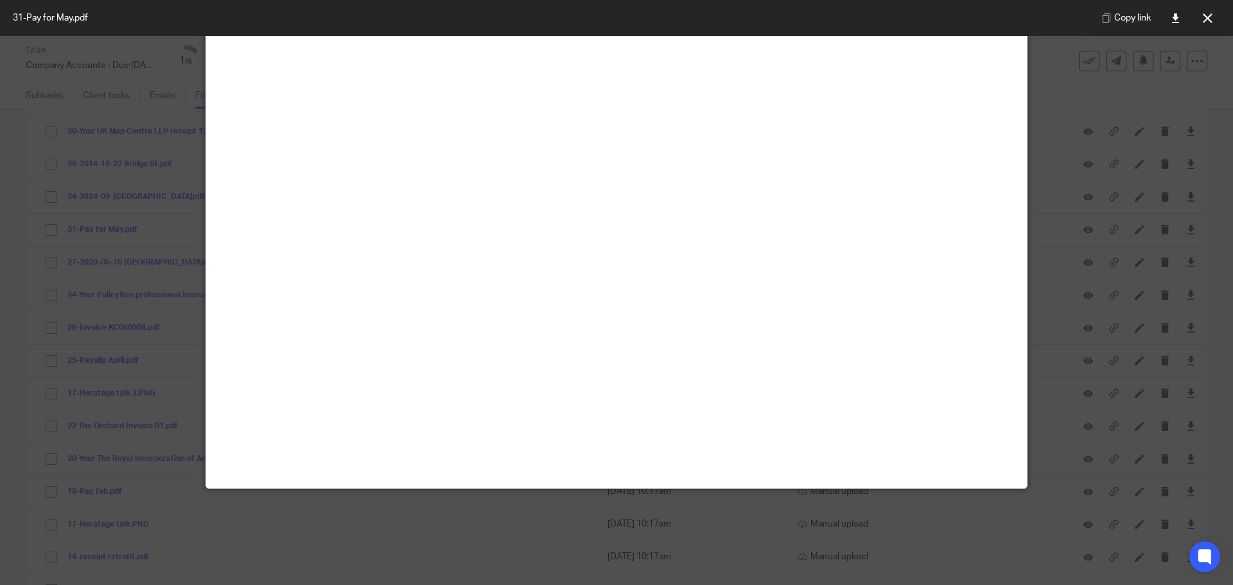
scroll to position [0, 0]
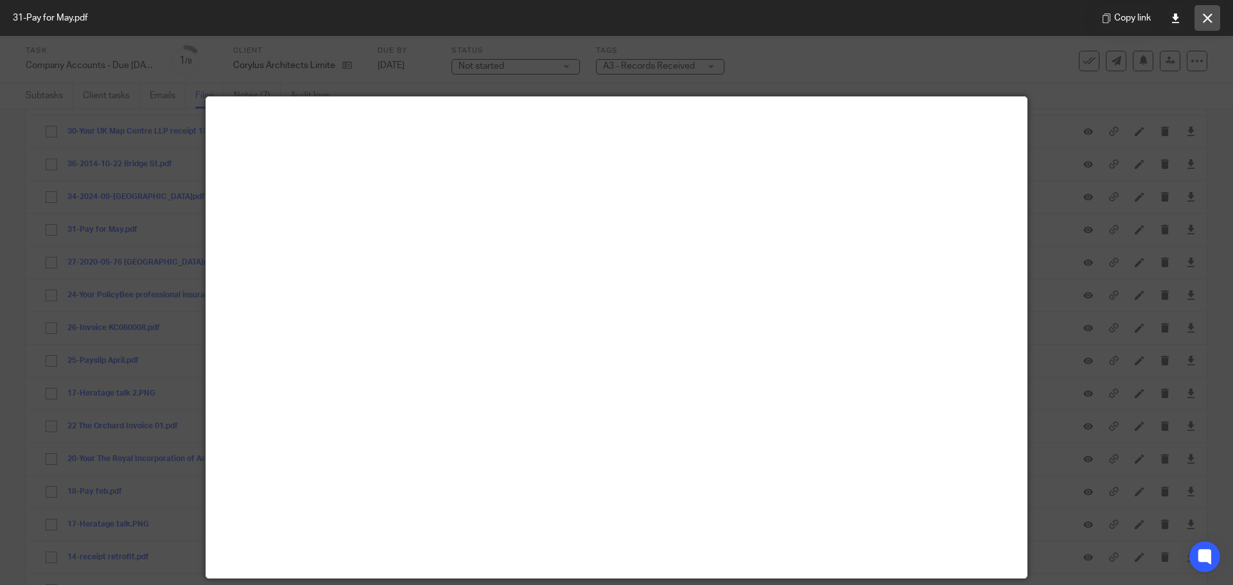
click at [1202, 15] on button at bounding box center [1208, 18] width 26 height 26
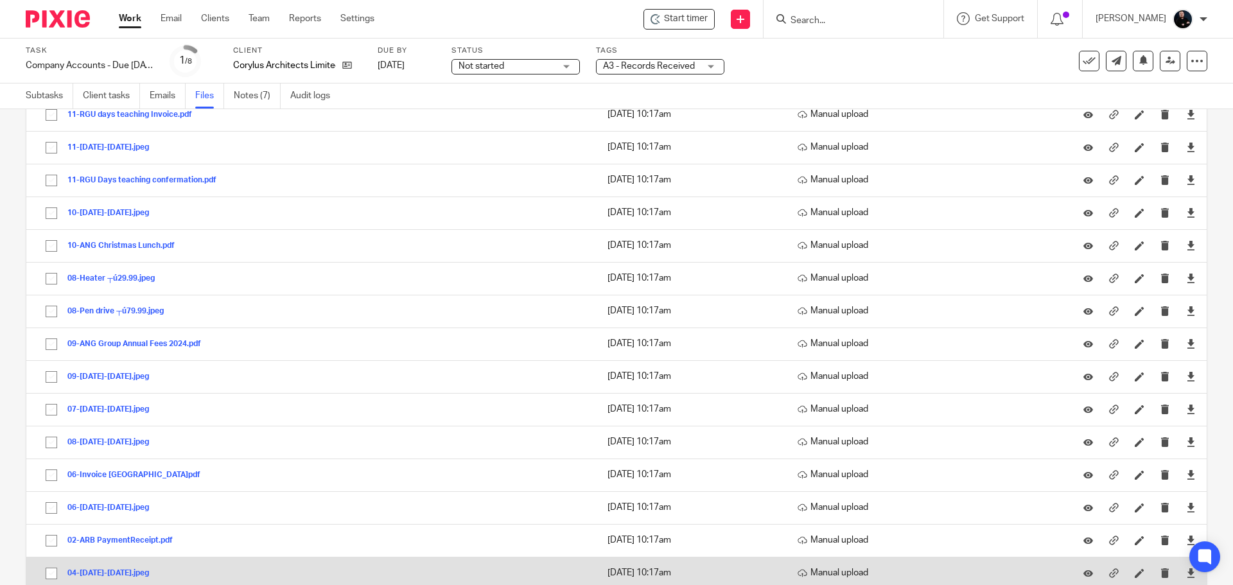
scroll to position [1738, 0]
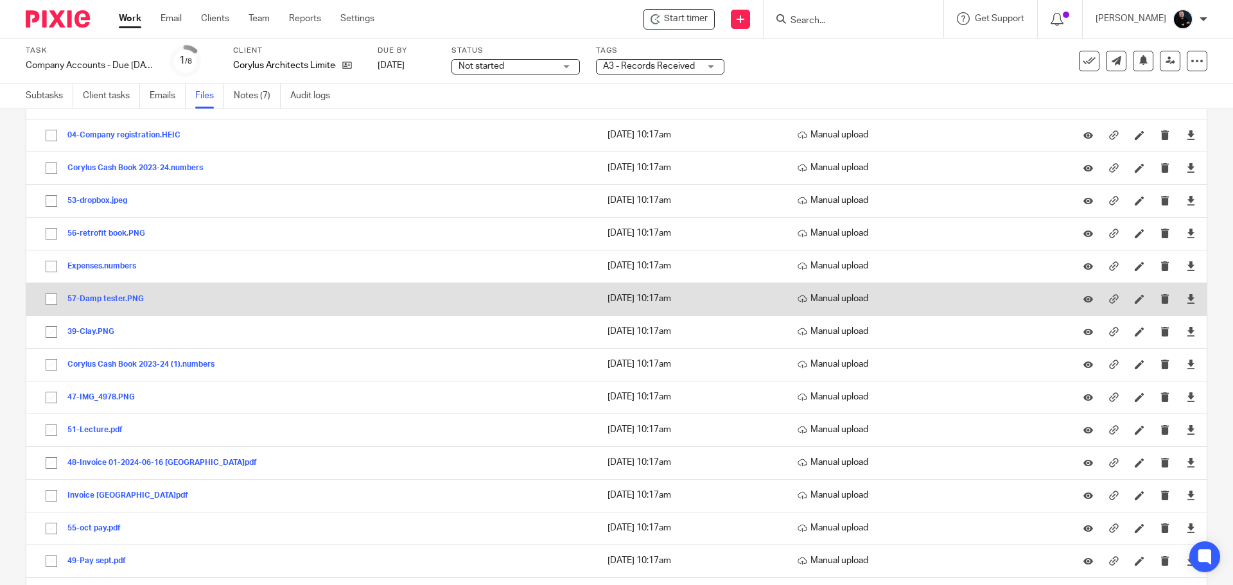
scroll to position [0, 0]
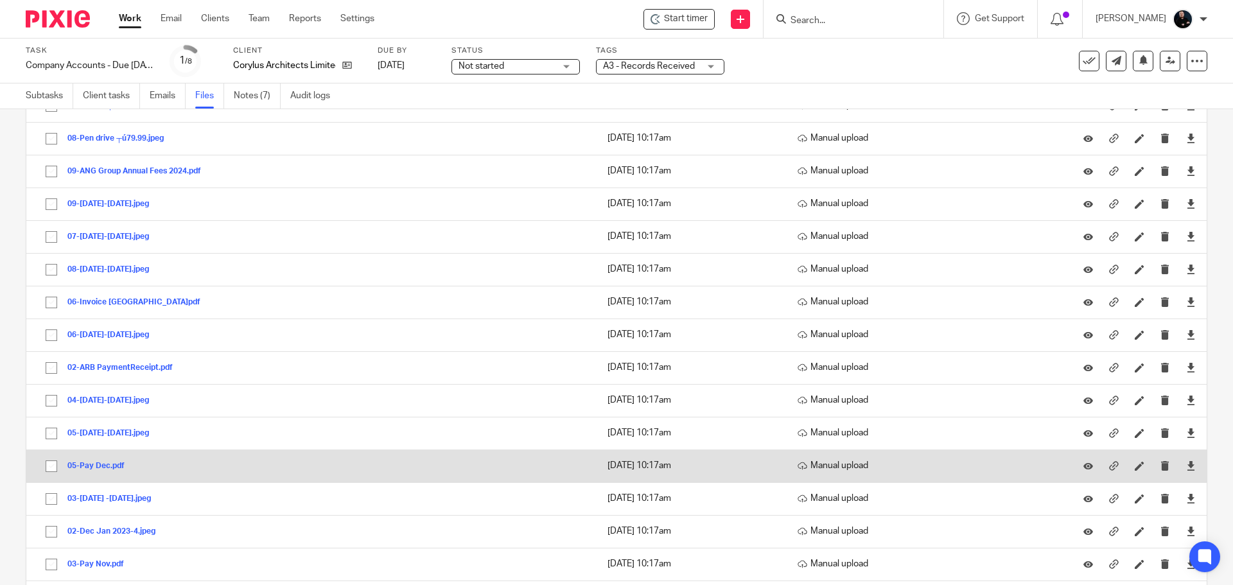
scroll to position [1738, 0]
